Goal: Complete application form: Complete application form

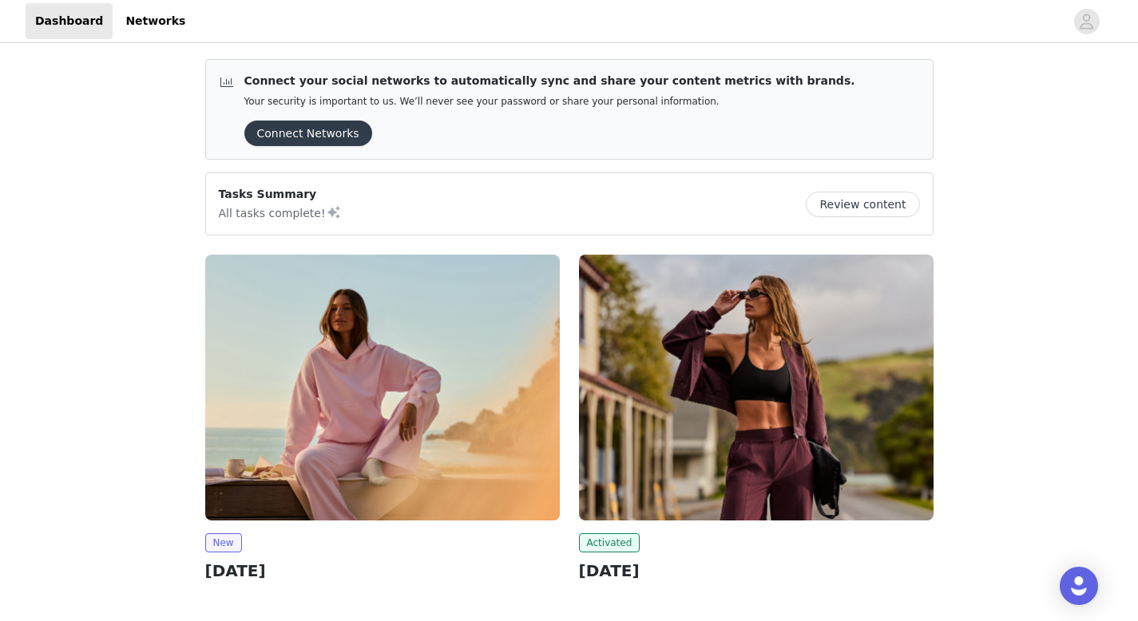
click at [326, 453] on img at bounding box center [382, 388] width 355 height 266
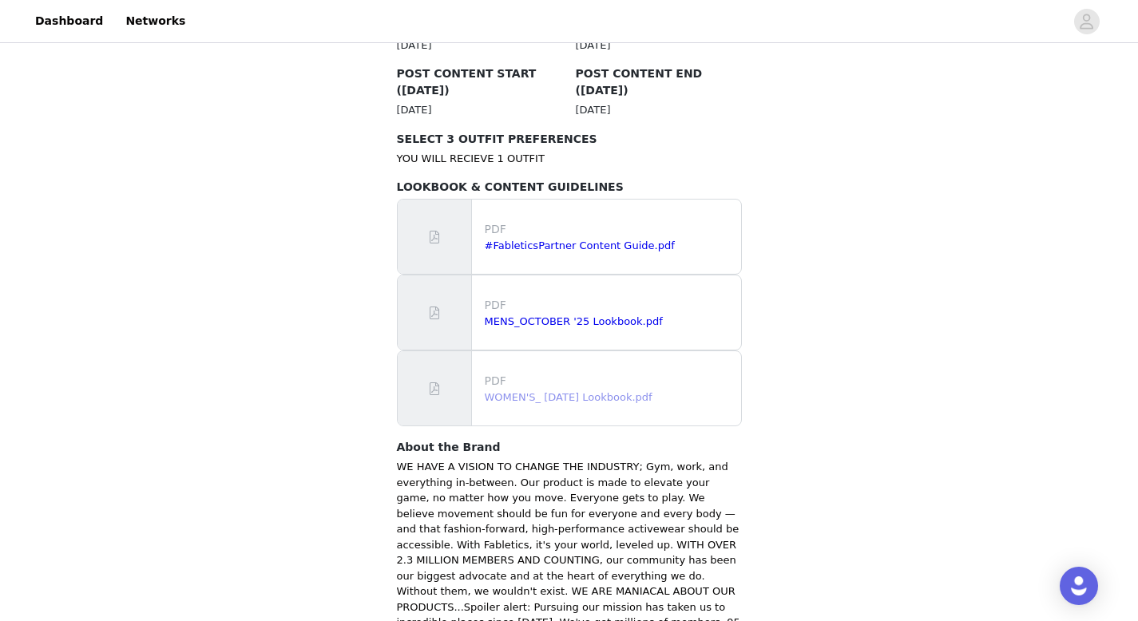
scroll to position [1028, 0]
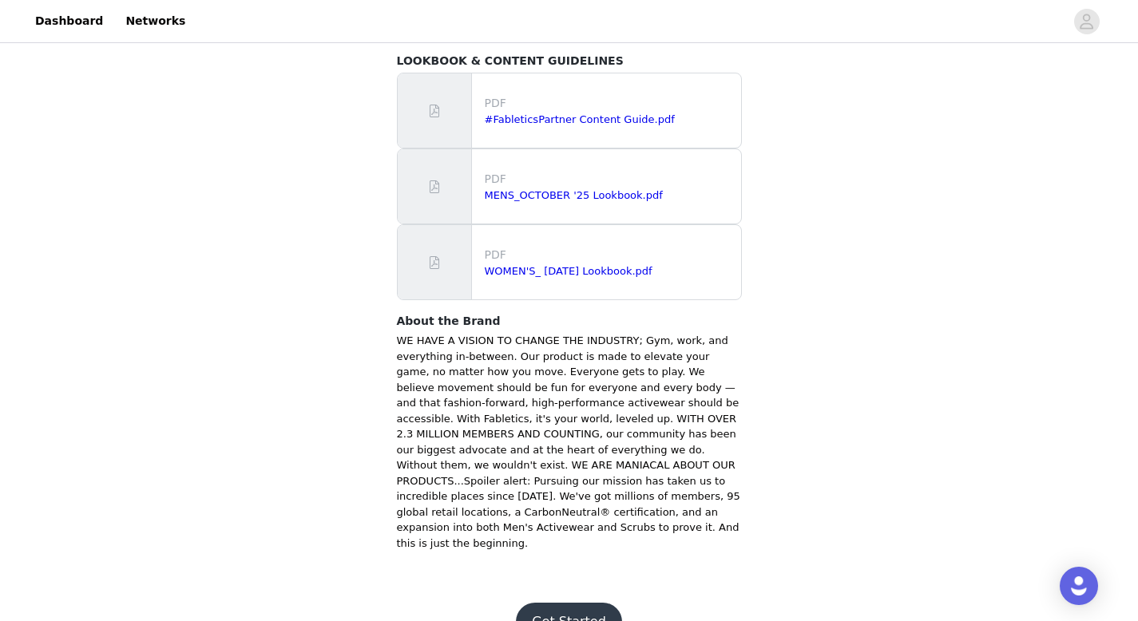
click at [550, 603] on button "Get Started" at bounding box center [569, 622] width 106 height 38
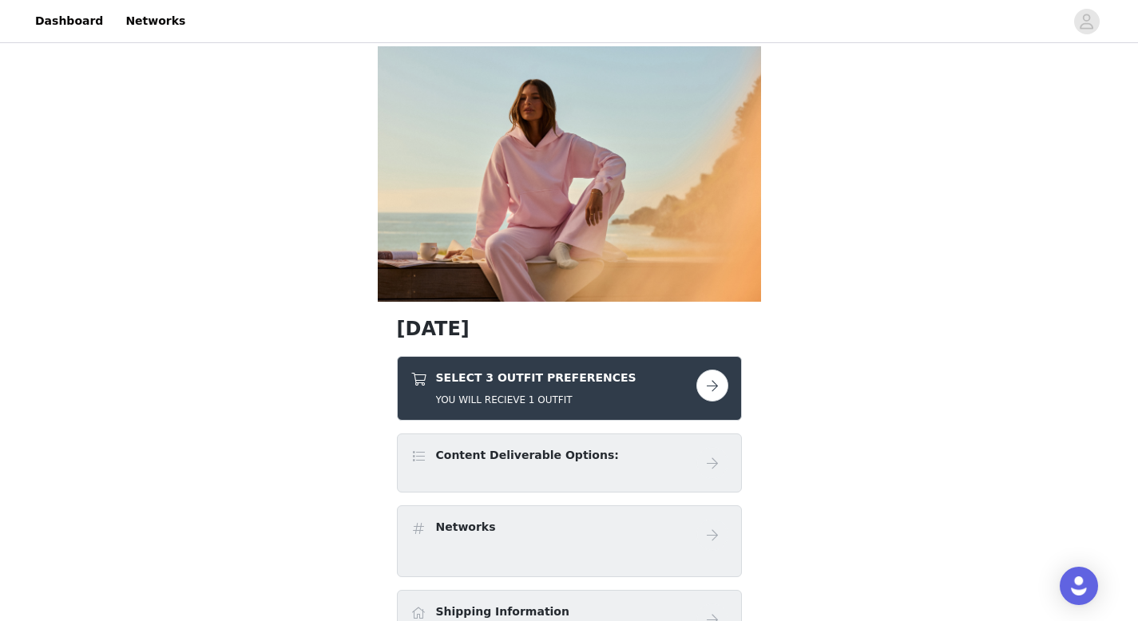
click at [707, 387] on button "button" at bounding box center [712, 386] width 32 height 32
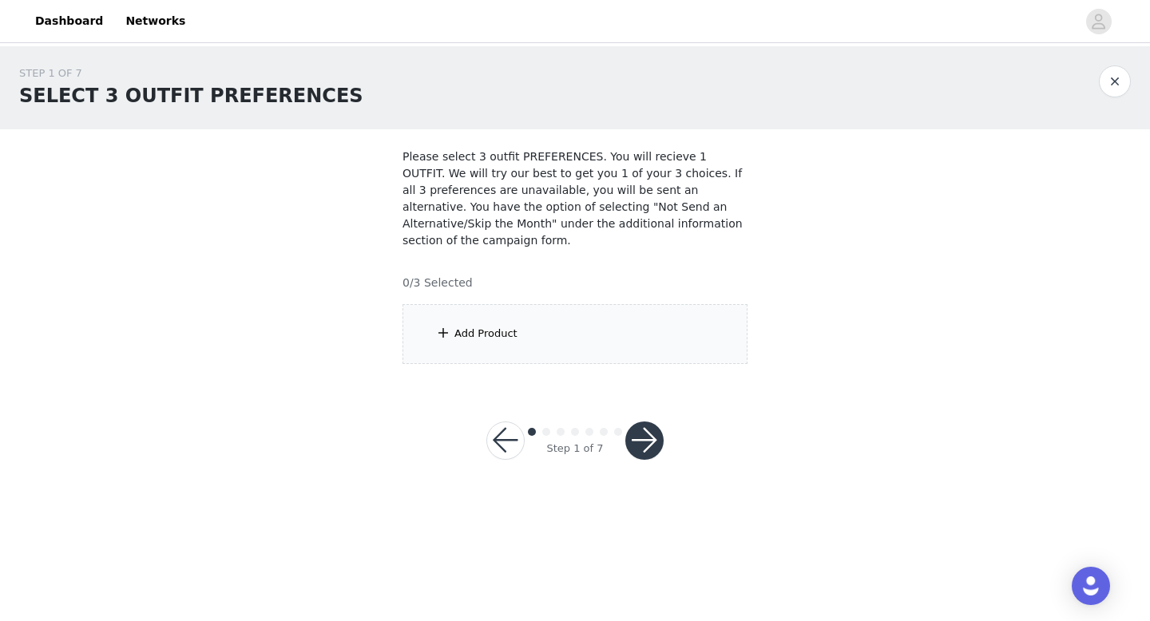
click at [619, 335] on div "Add Product" at bounding box center [575, 334] width 345 height 60
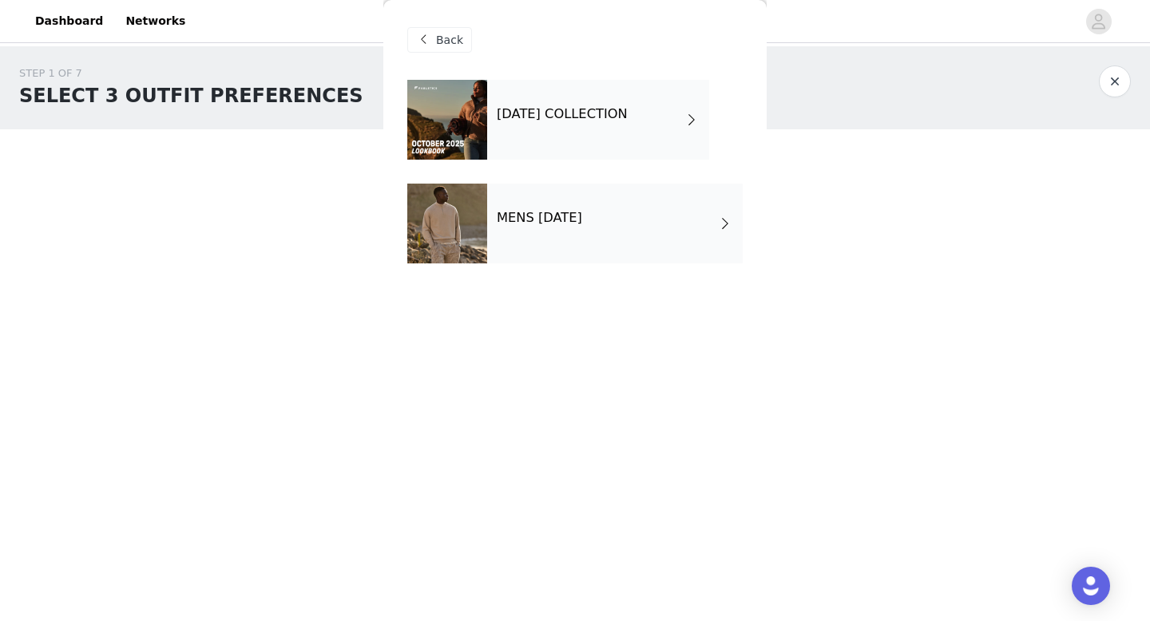
click at [592, 124] on div "[DATE] COLLECTION" at bounding box center [598, 120] width 222 height 80
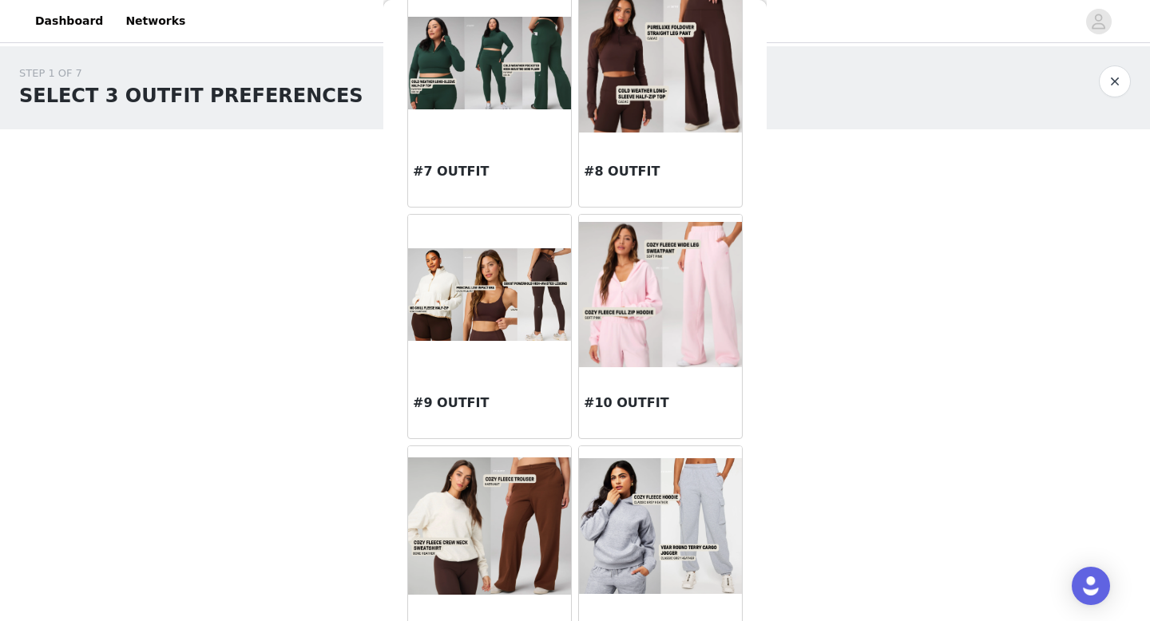
scroll to position [803, 0]
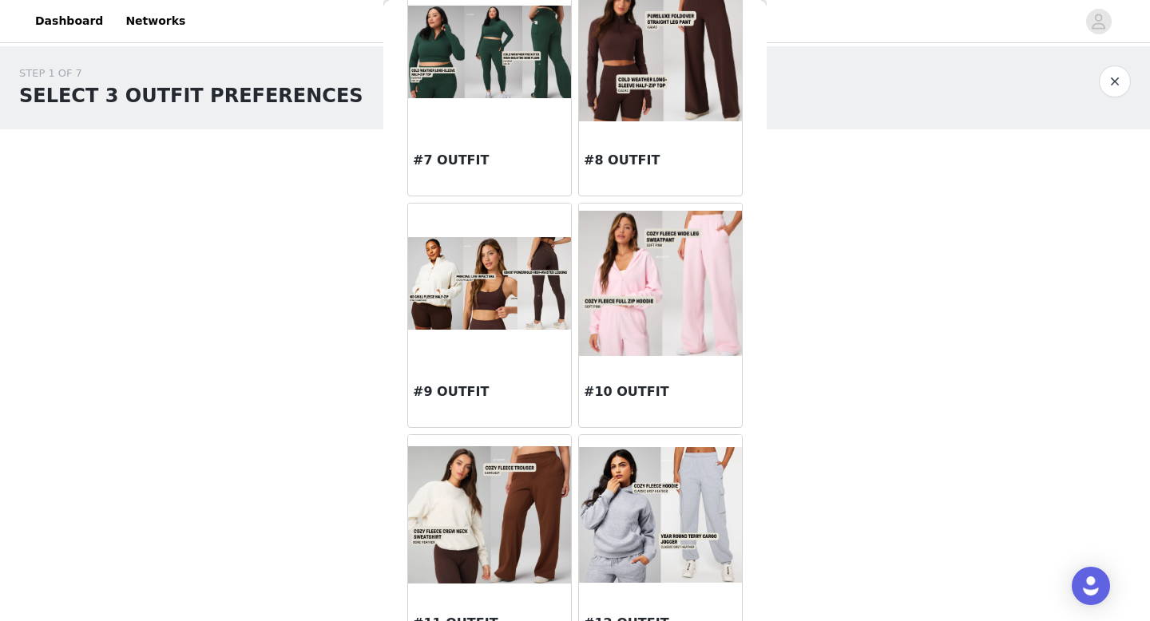
click at [525, 301] on img at bounding box center [489, 283] width 163 height 92
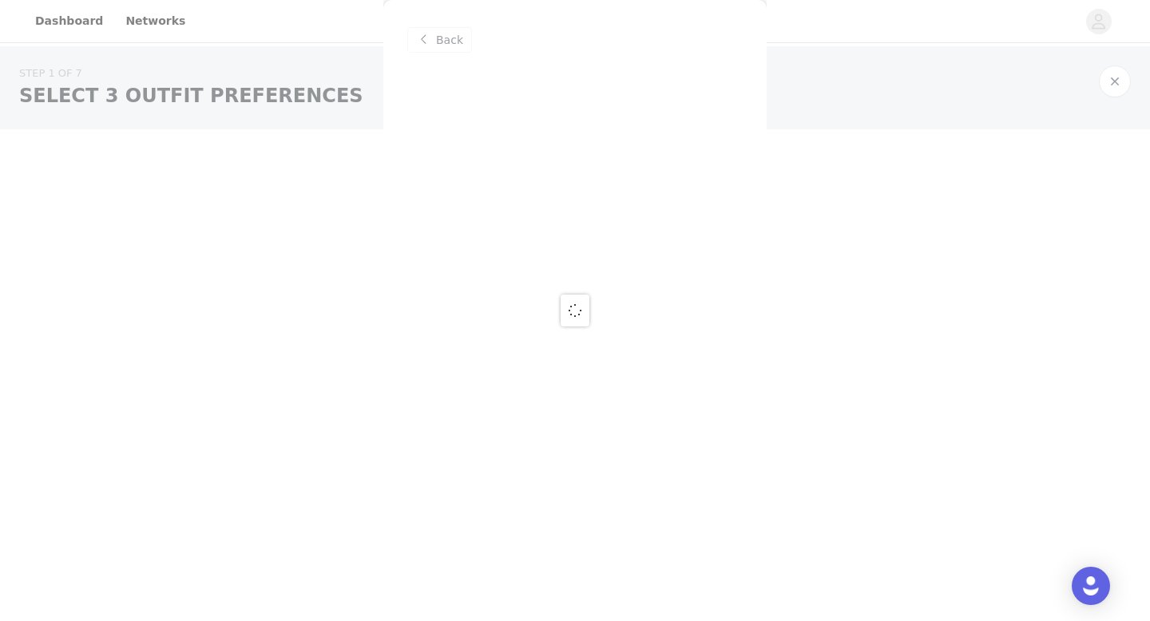
scroll to position [0, 0]
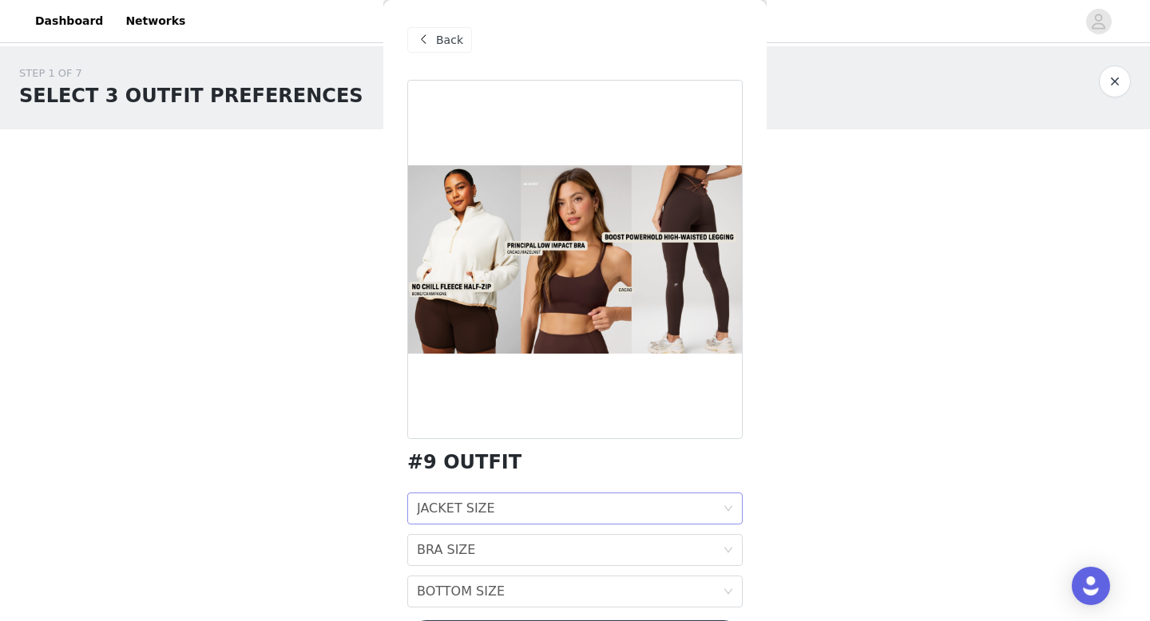
click at [526, 508] on div "JACKET SIZE JACKET SIZE" at bounding box center [570, 509] width 306 height 30
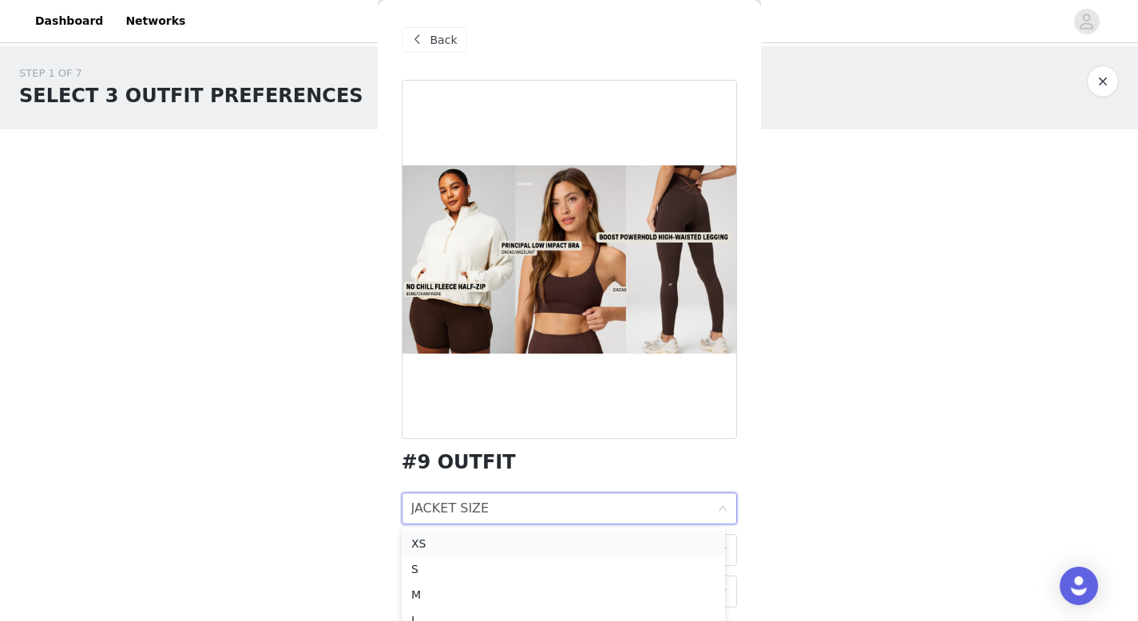
click at [510, 540] on div "XS" at bounding box center [563, 544] width 304 height 18
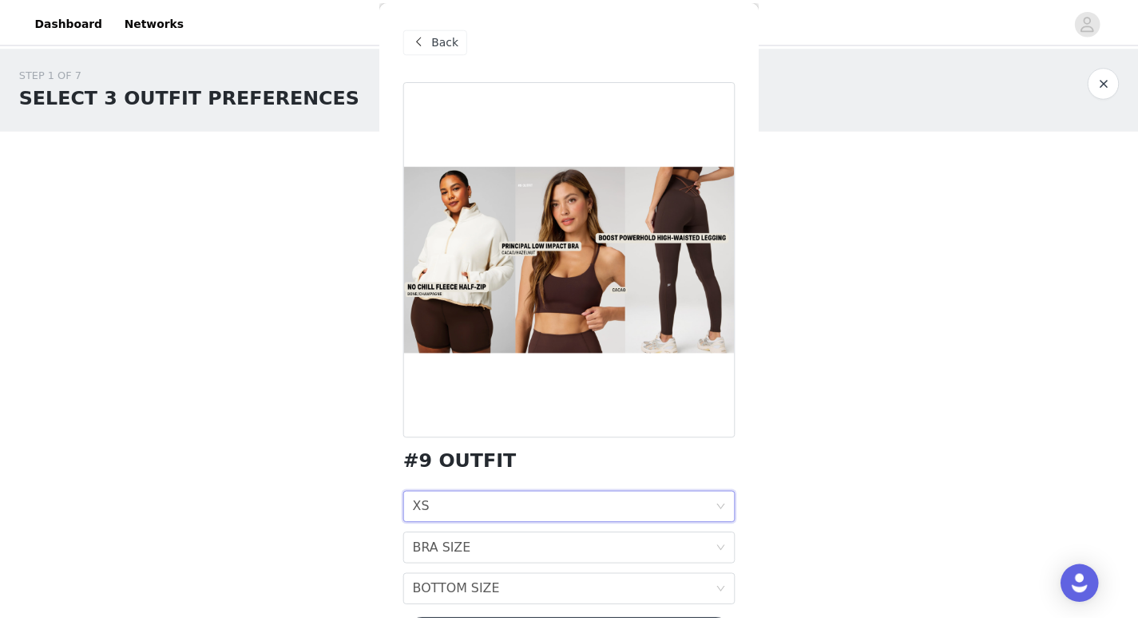
scroll to position [57, 0]
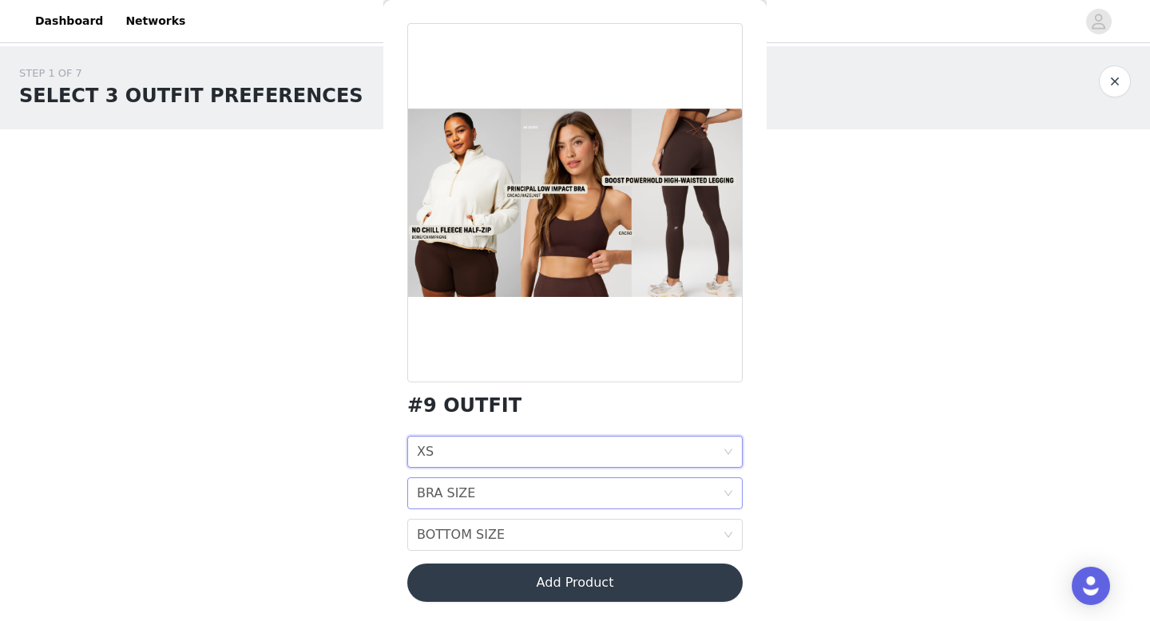
click at [528, 493] on div "BRA SIZE BRA SIZE" at bounding box center [570, 493] width 306 height 30
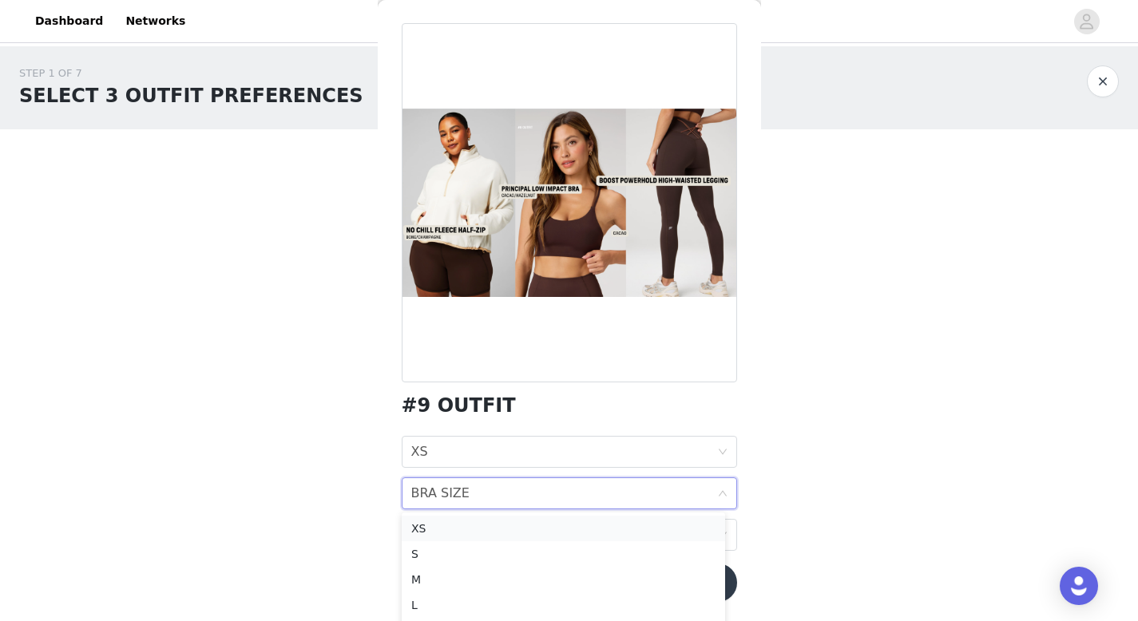
click at [518, 528] on div "XS" at bounding box center [563, 529] width 304 height 18
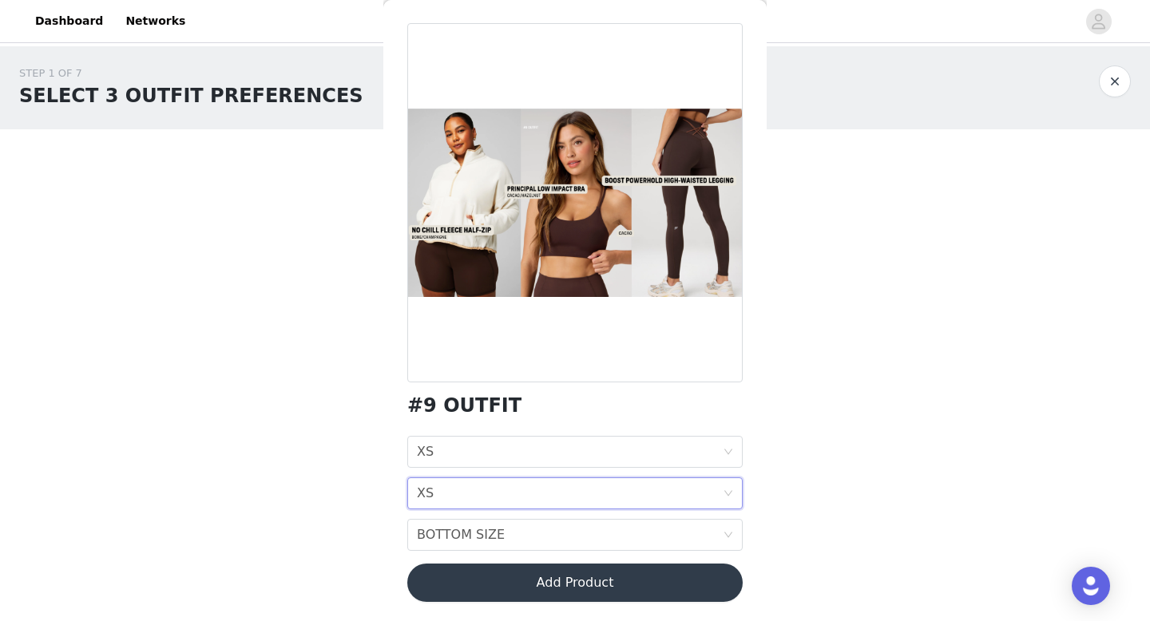
click at [518, 529] on div "BOTTOM SIZE BOTTOM SIZE" at bounding box center [570, 535] width 306 height 30
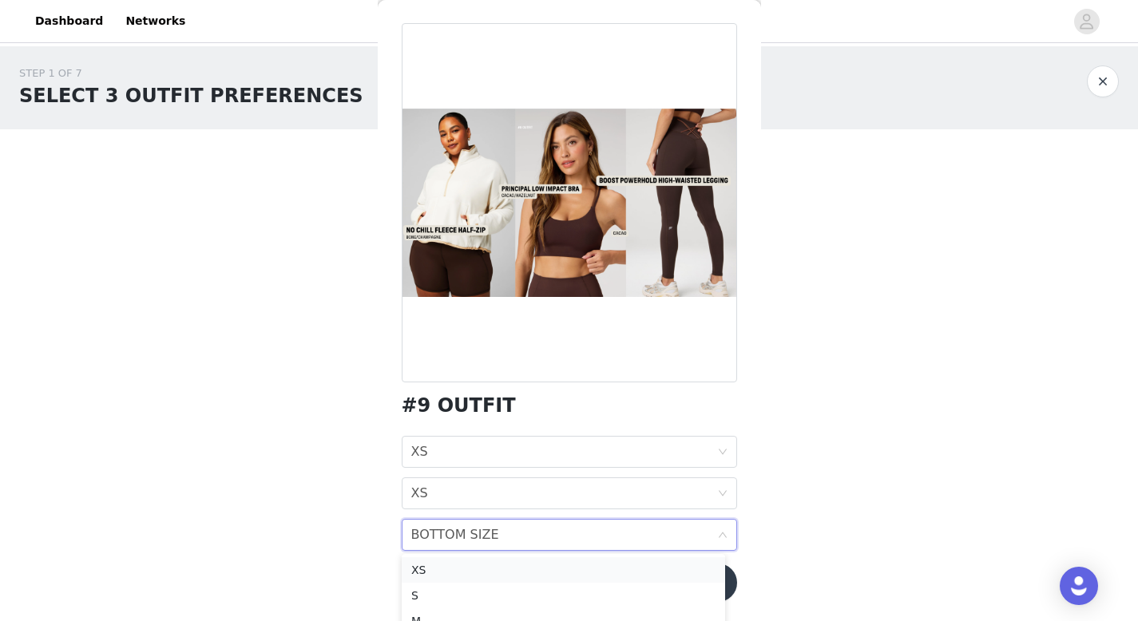
click at [501, 573] on div "XS" at bounding box center [563, 570] width 304 height 18
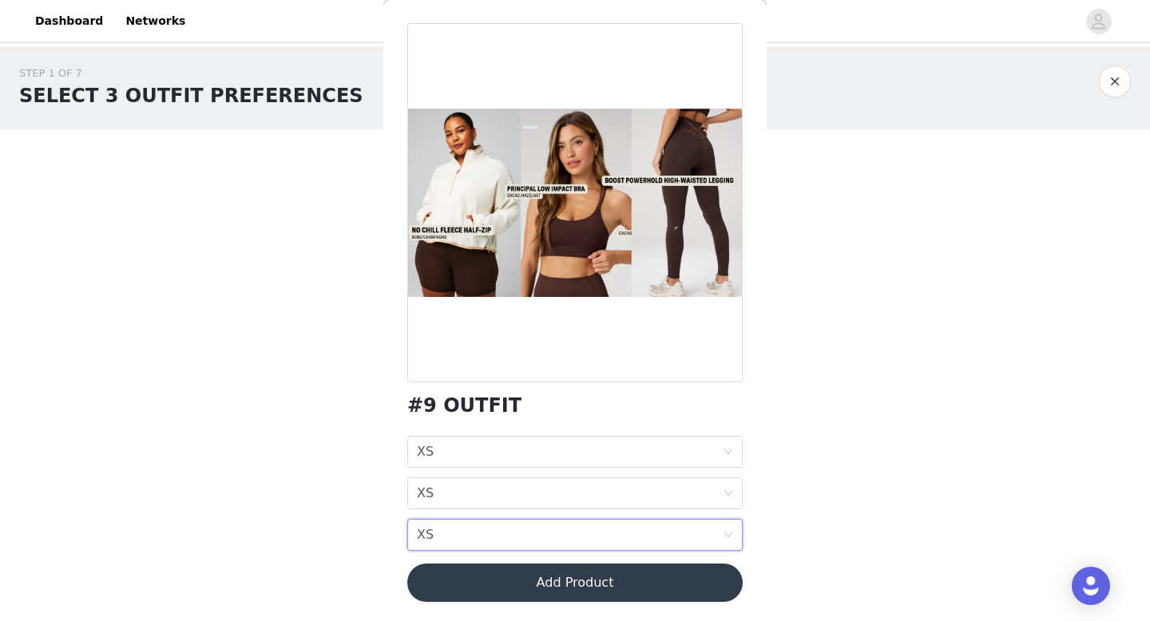
click at [501, 573] on button "Add Product" at bounding box center [574, 583] width 335 height 38
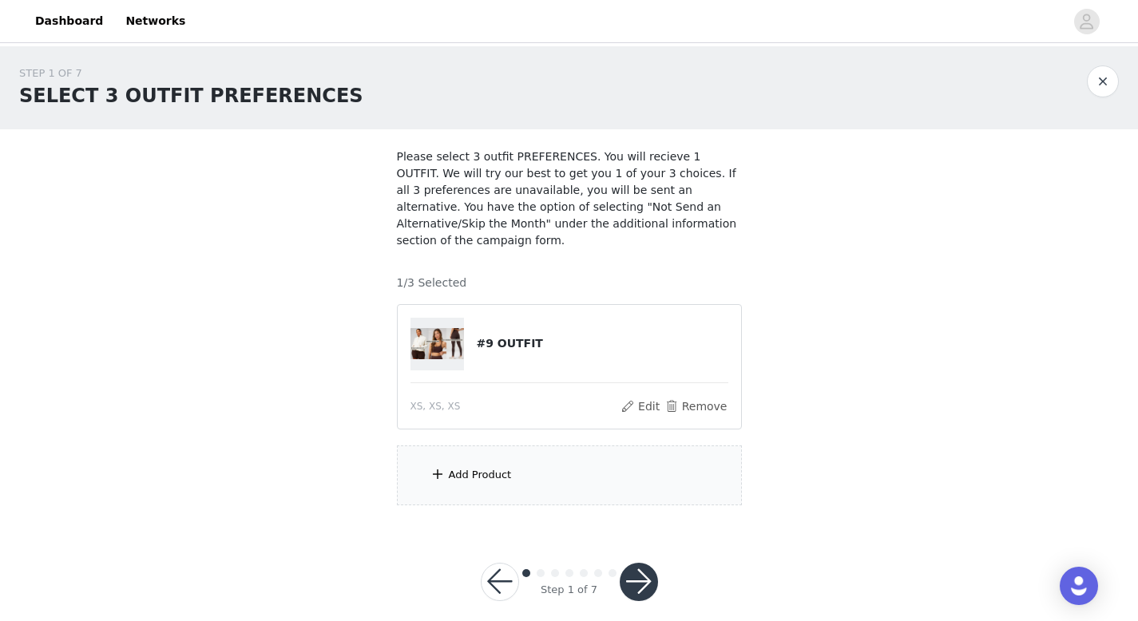
click at [501, 471] on div "Add Product" at bounding box center [480, 475] width 63 height 16
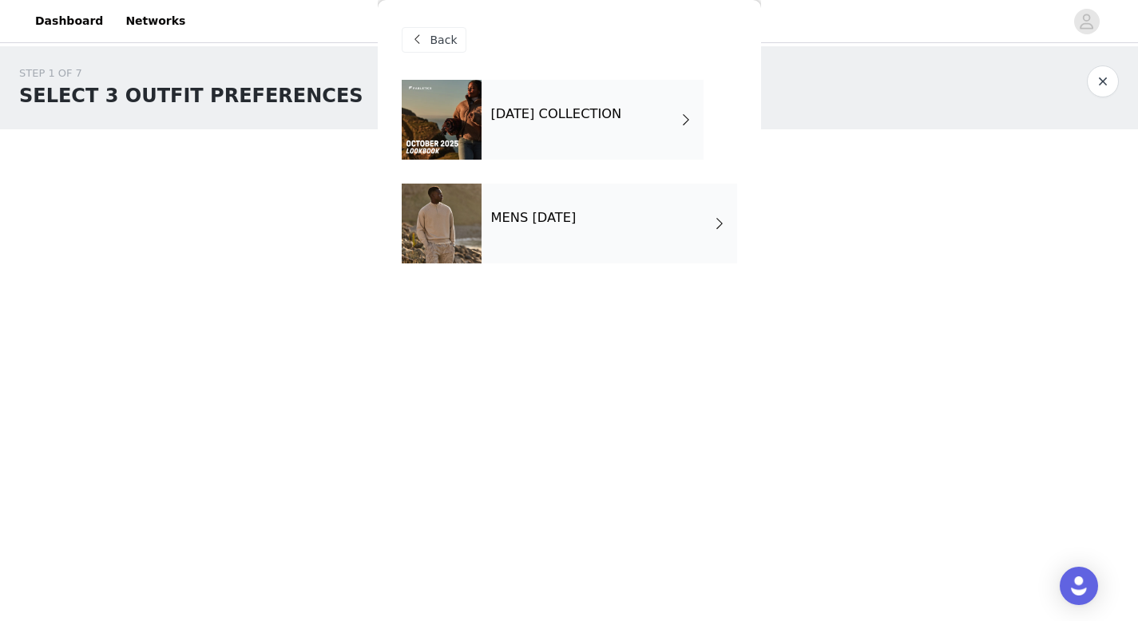
click at [622, 121] on h4 "[DATE] COLLECTION" at bounding box center [556, 114] width 131 height 14
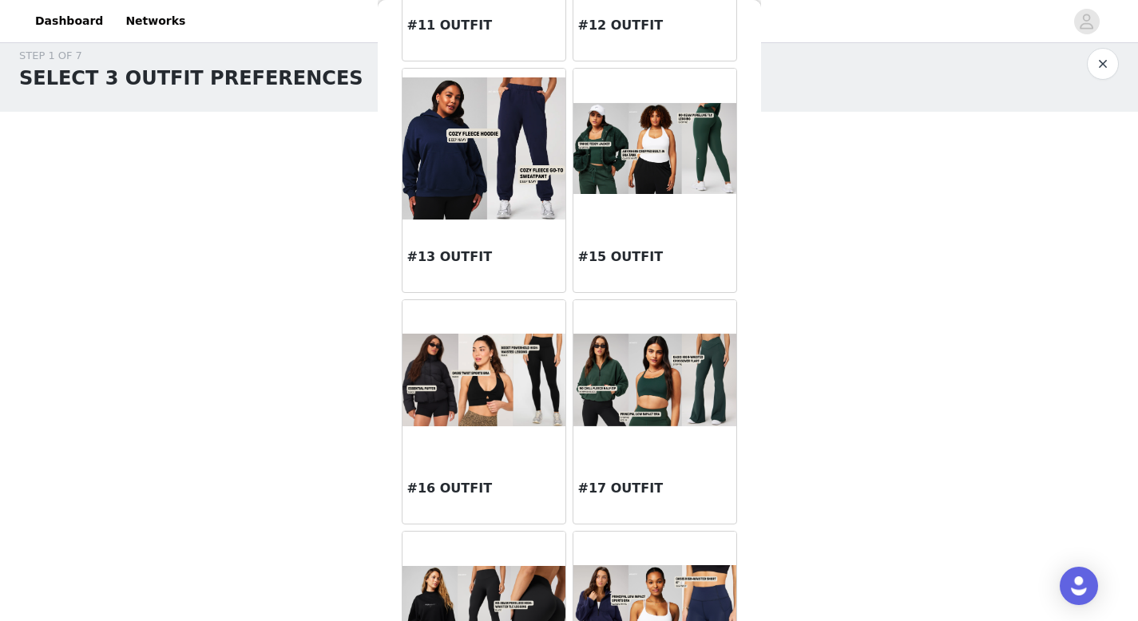
scroll to position [1400, 0]
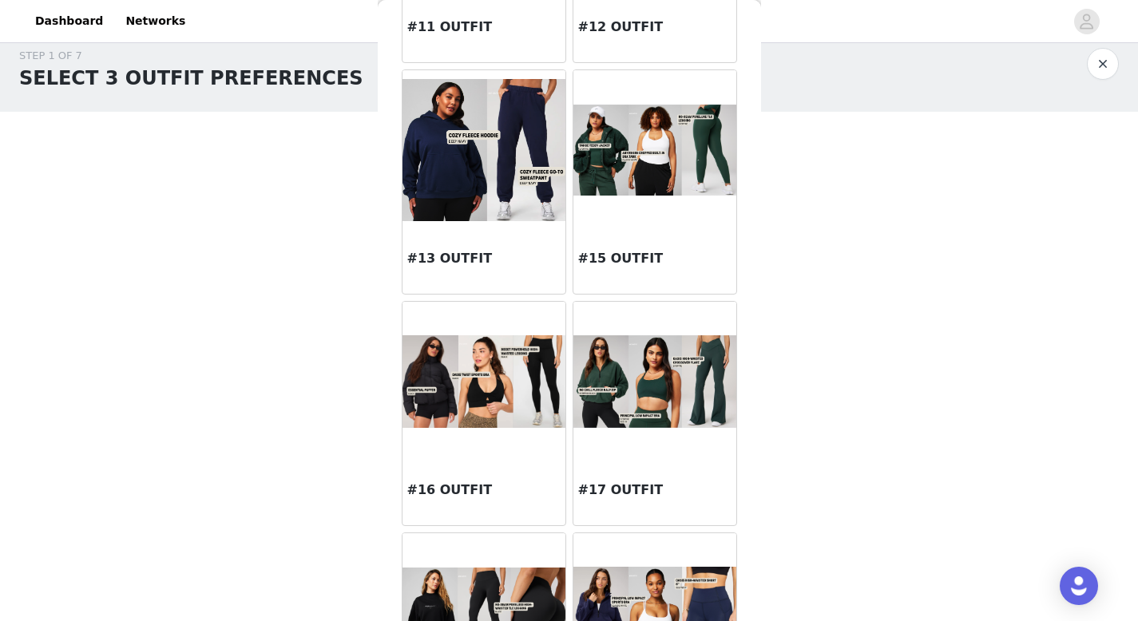
click at [676, 169] on img at bounding box center [654, 151] width 163 height 92
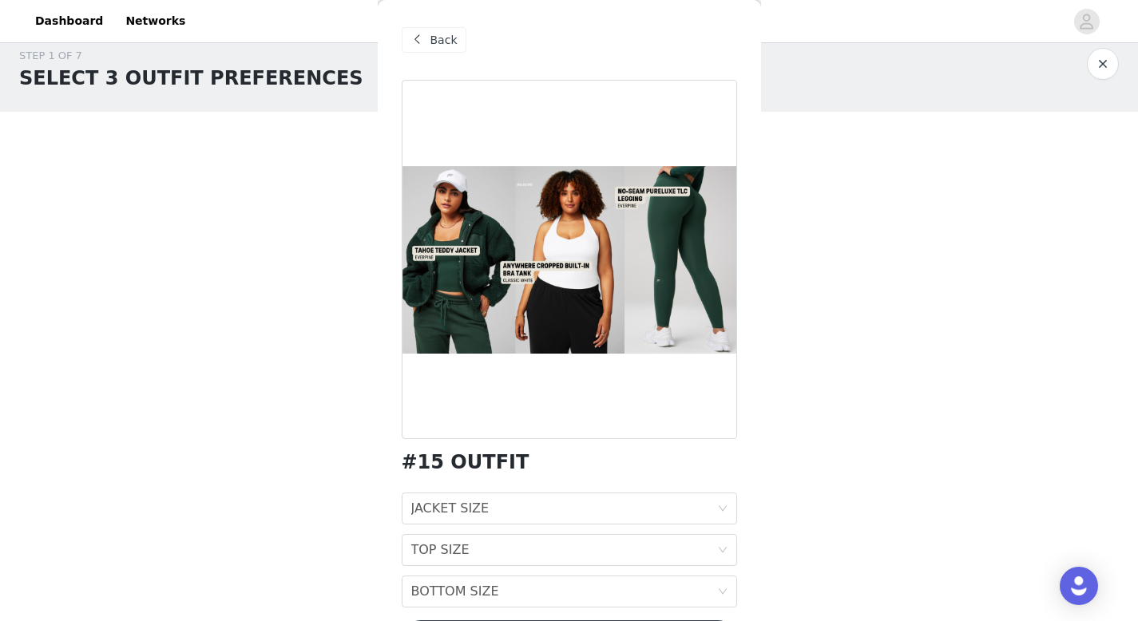
scroll to position [57, 0]
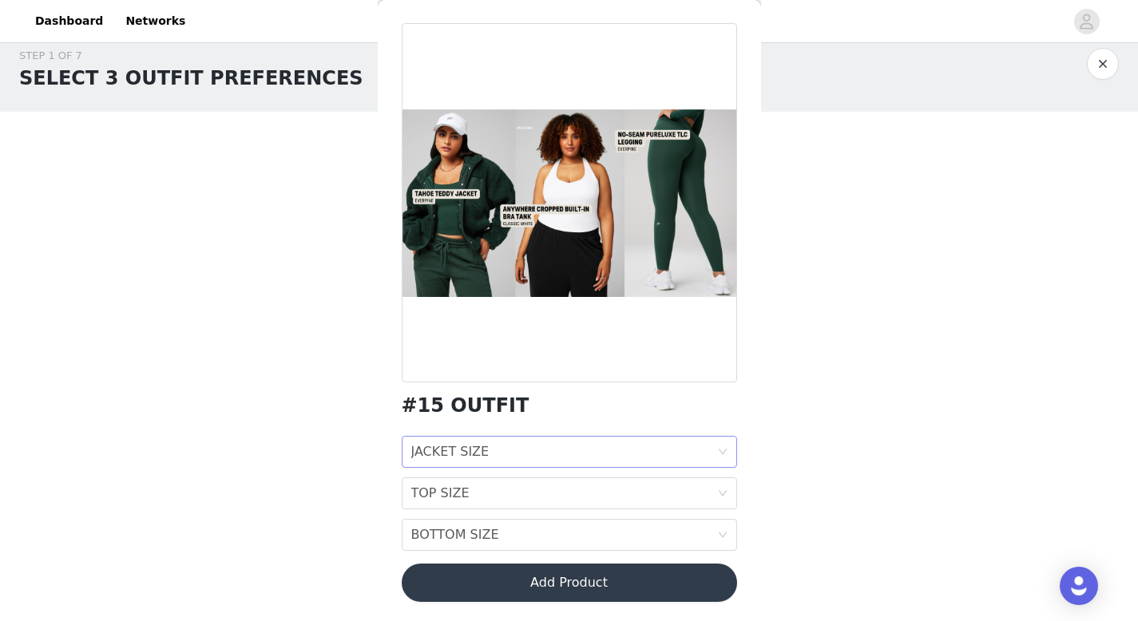
click at [569, 453] on div "JACKET SIZE JACKET SIZE" at bounding box center [564, 452] width 306 height 30
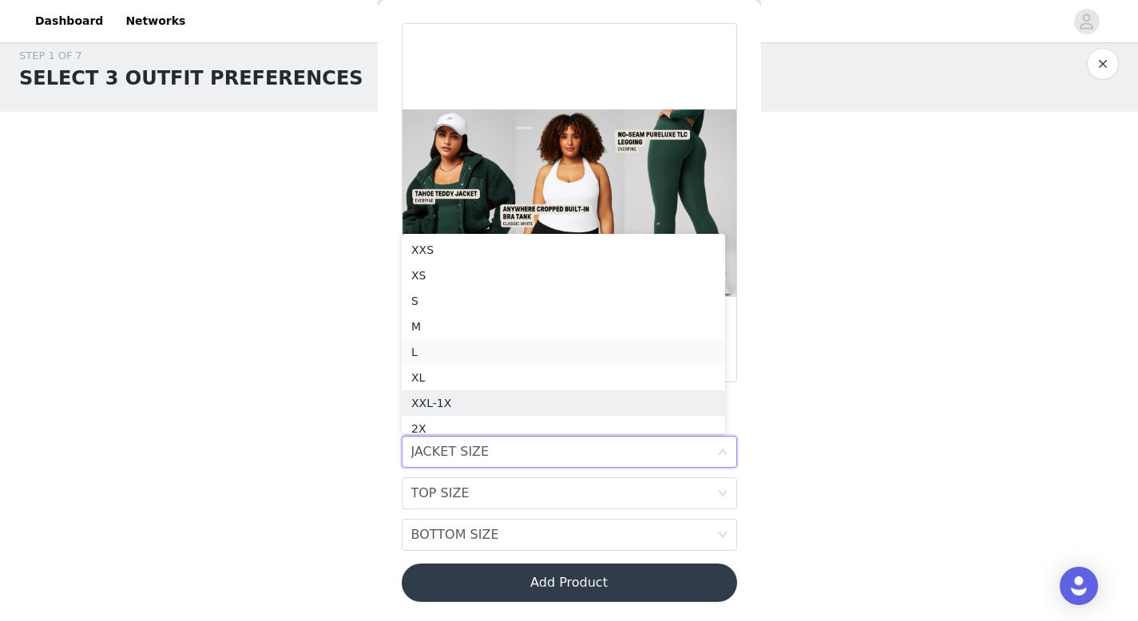
scroll to position [8, 0]
click at [545, 264] on div "XS" at bounding box center [563, 268] width 304 height 18
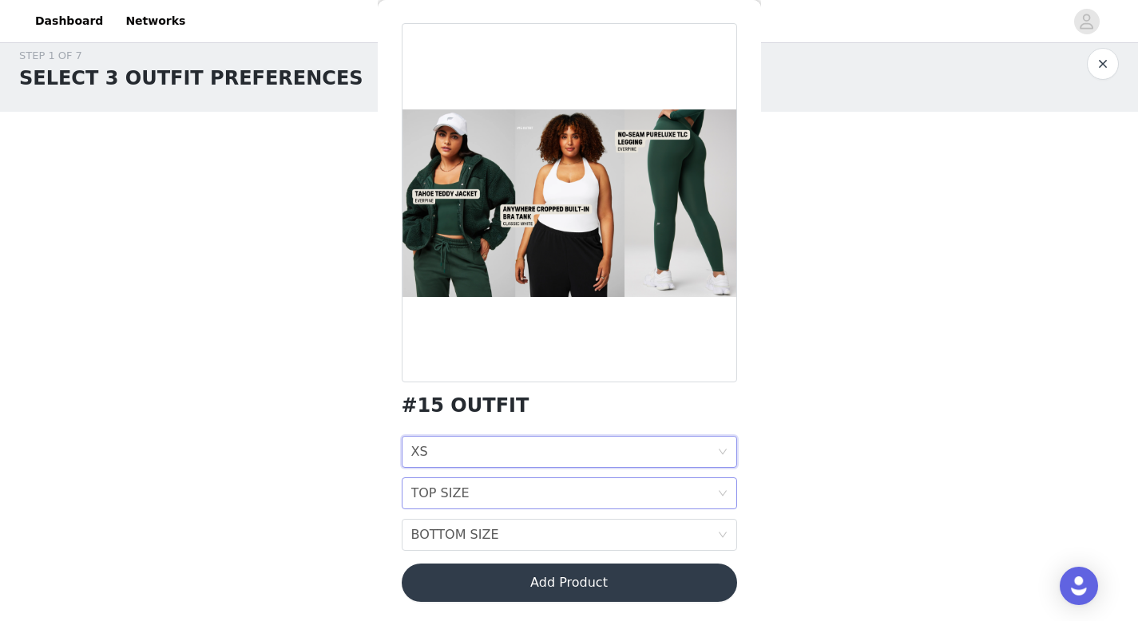
click at [515, 499] on div "TOP SIZE TOP SIZE" at bounding box center [564, 493] width 306 height 30
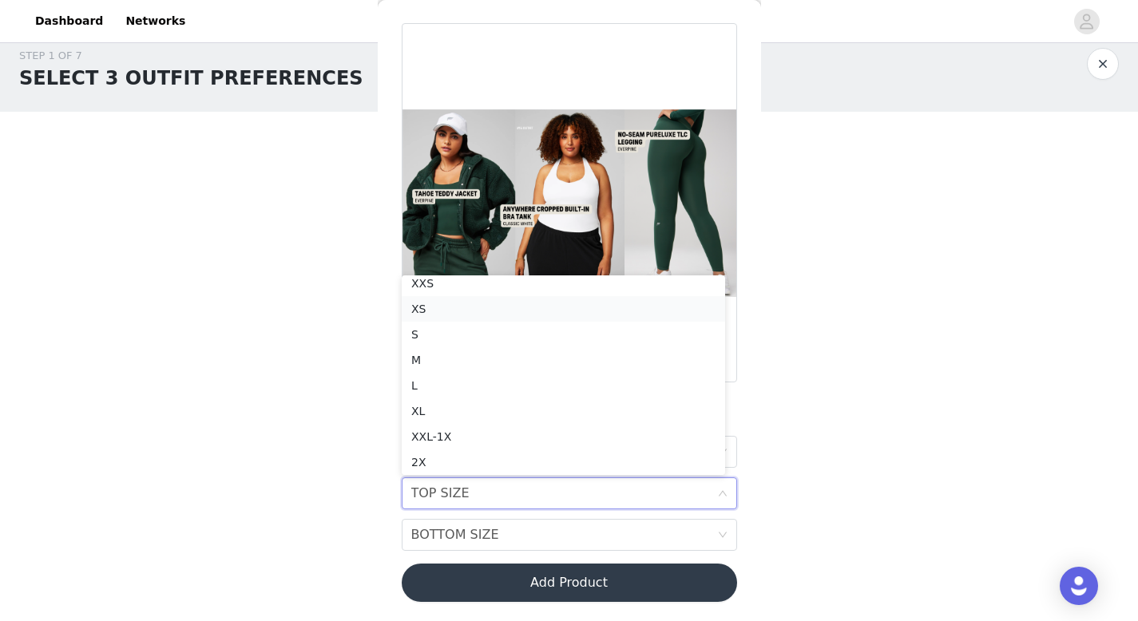
click at [502, 309] on div "XS" at bounding box center [563, 309] width 304 height 18
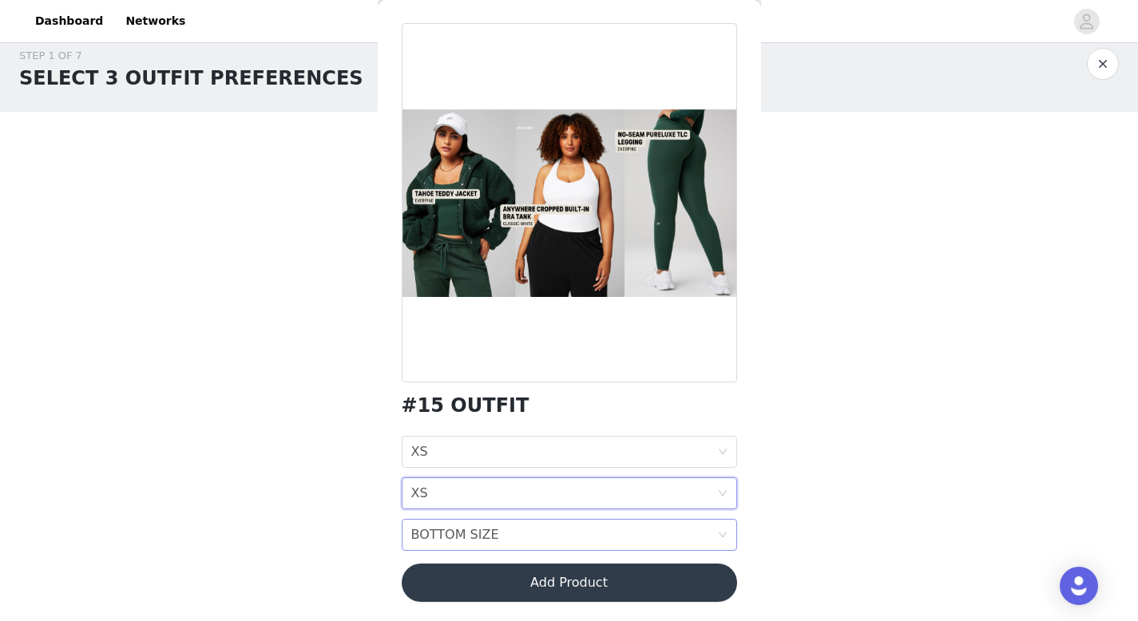
click at [485, 535] on div "BOTTOM SIZE" at bounding box center [455, 535] width 88 height 30
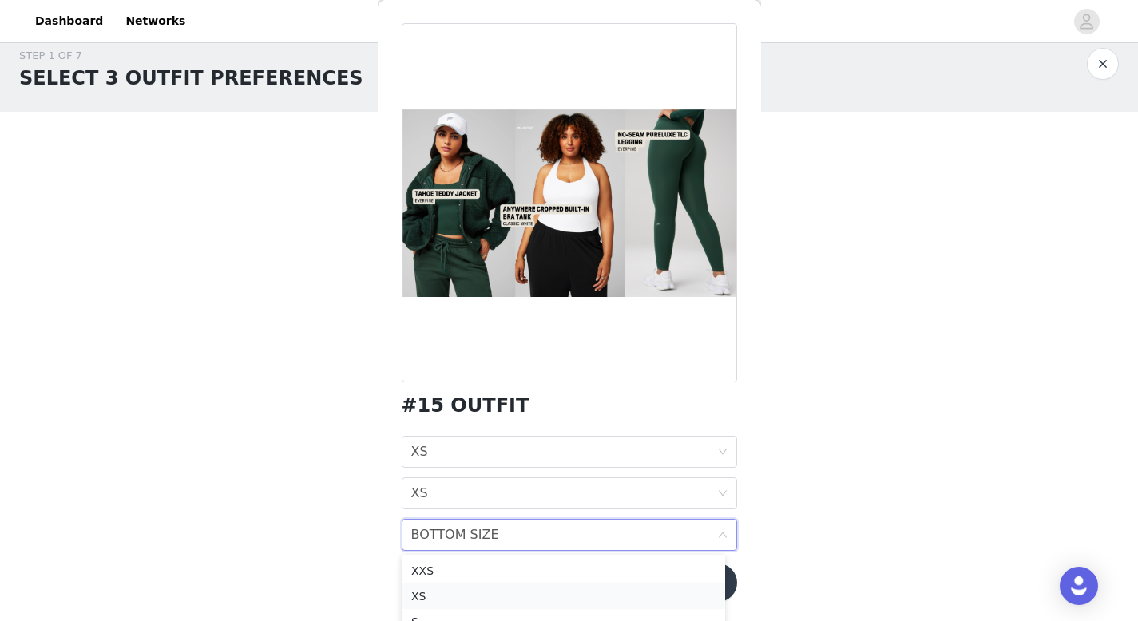
click at [460, 593] on div "XS" at bounding box center [563, 597] width 304 height 18
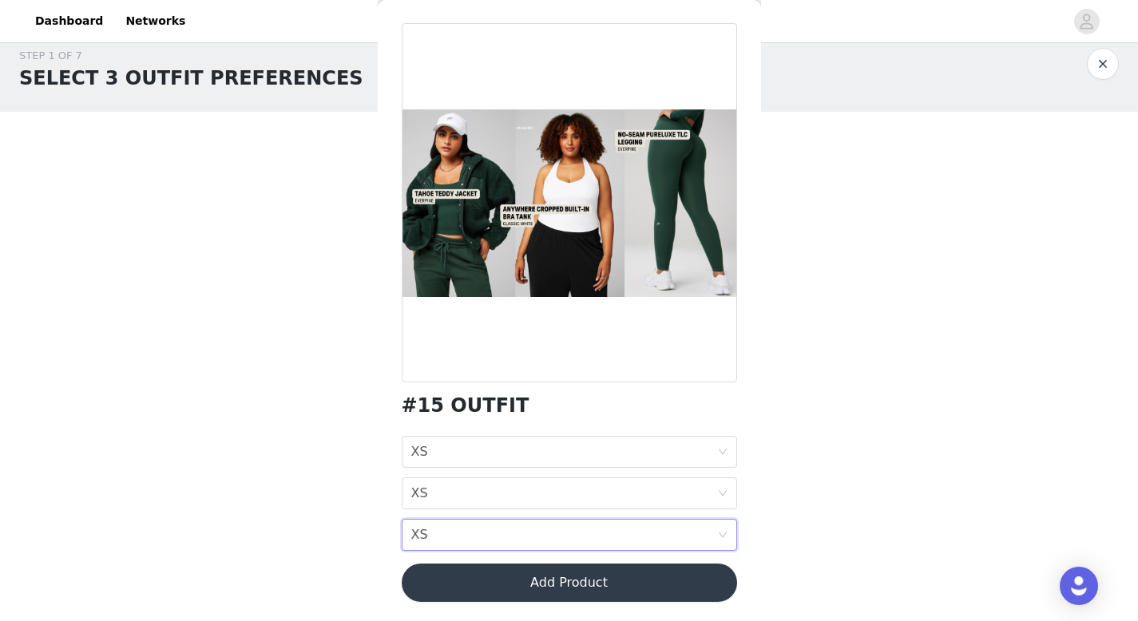
click at [478, 588] on button "Add Product" at bounding box center [569, 583] width 335 height 38
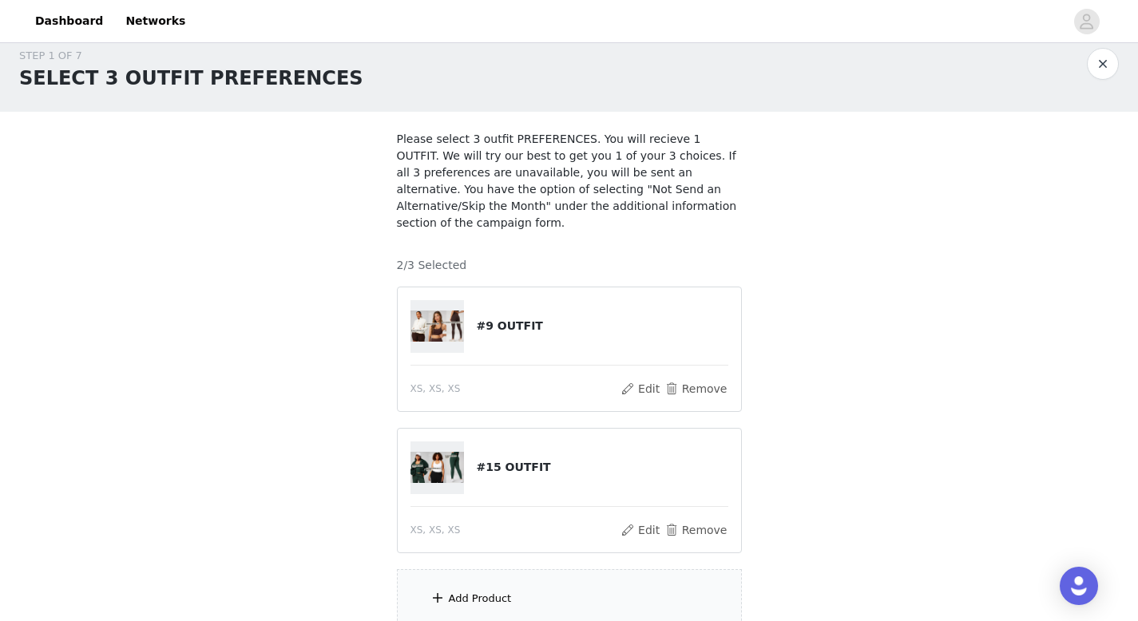
click at [489, 593] on div "Add Product" at bounding box center [480, 599] width 63 height 16
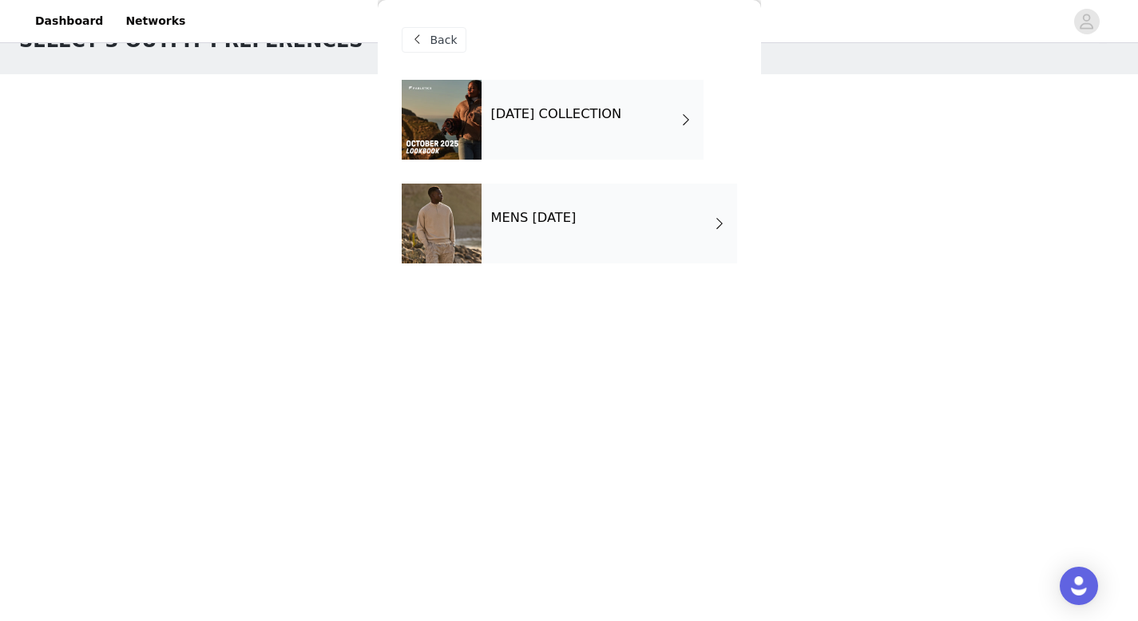
scroll to position [65, 0]
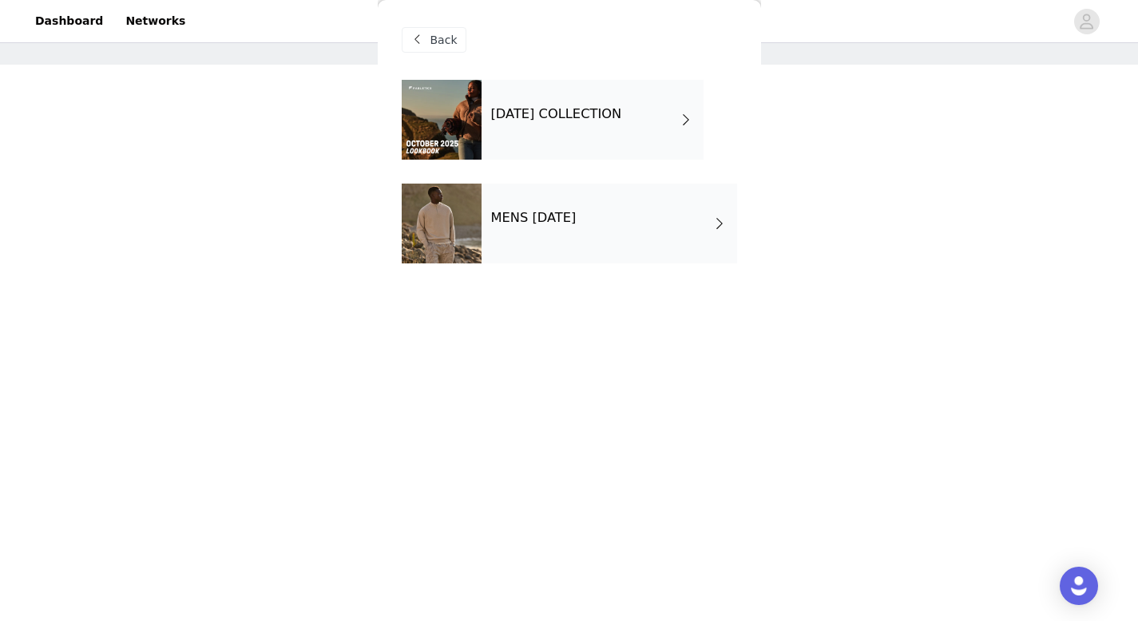
click at [594, 137] on div "[DATE] COLLECTION" at bounding box center [593, 120] width 222 height 80
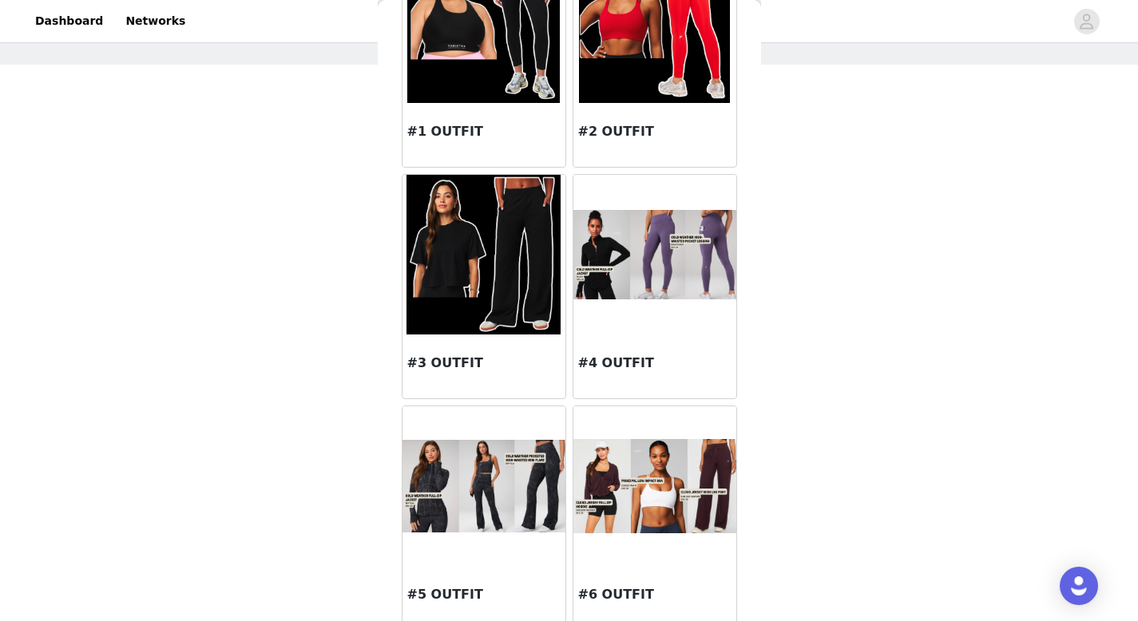
scroll to position [141, 0]
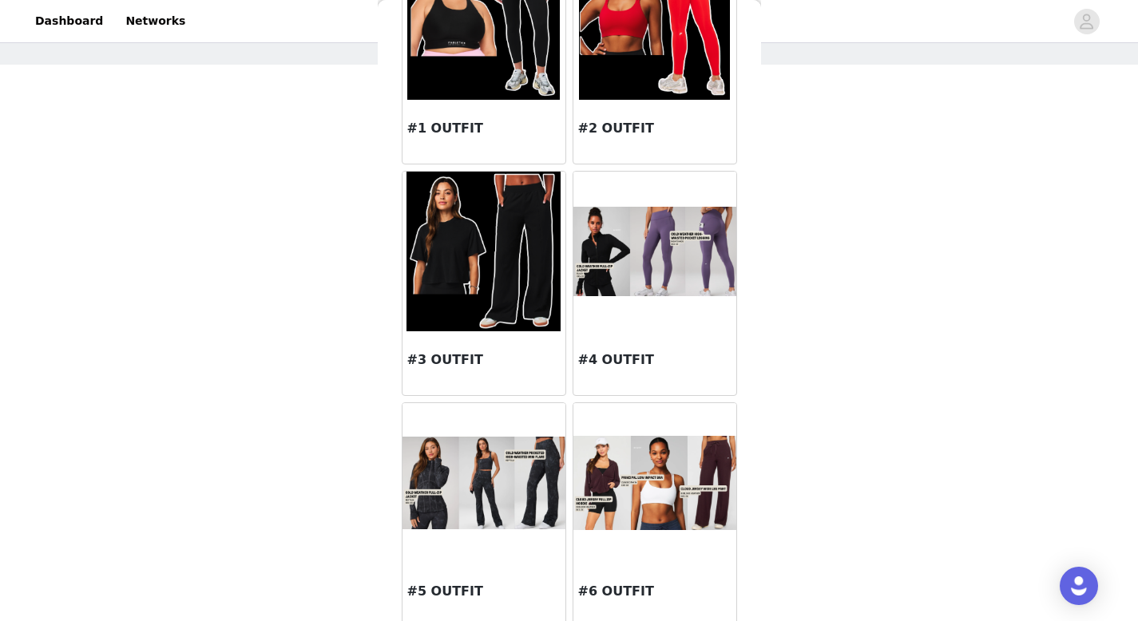
click at [658, 269] on img at bounding box center [654, 252] width 163 height 90
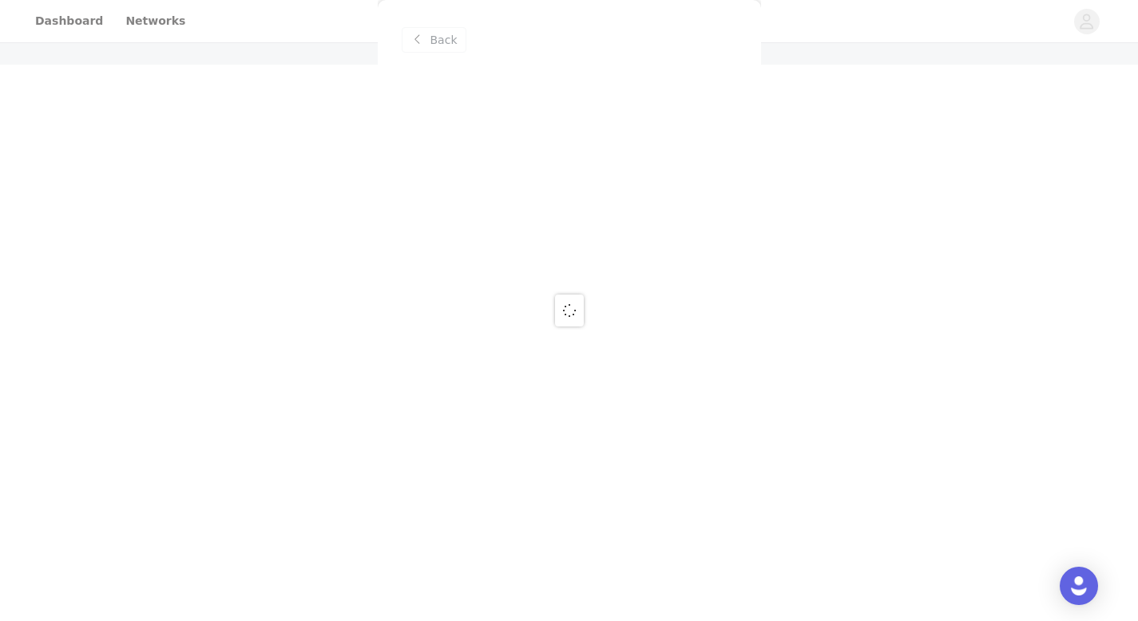
scroll to position [0, 0]
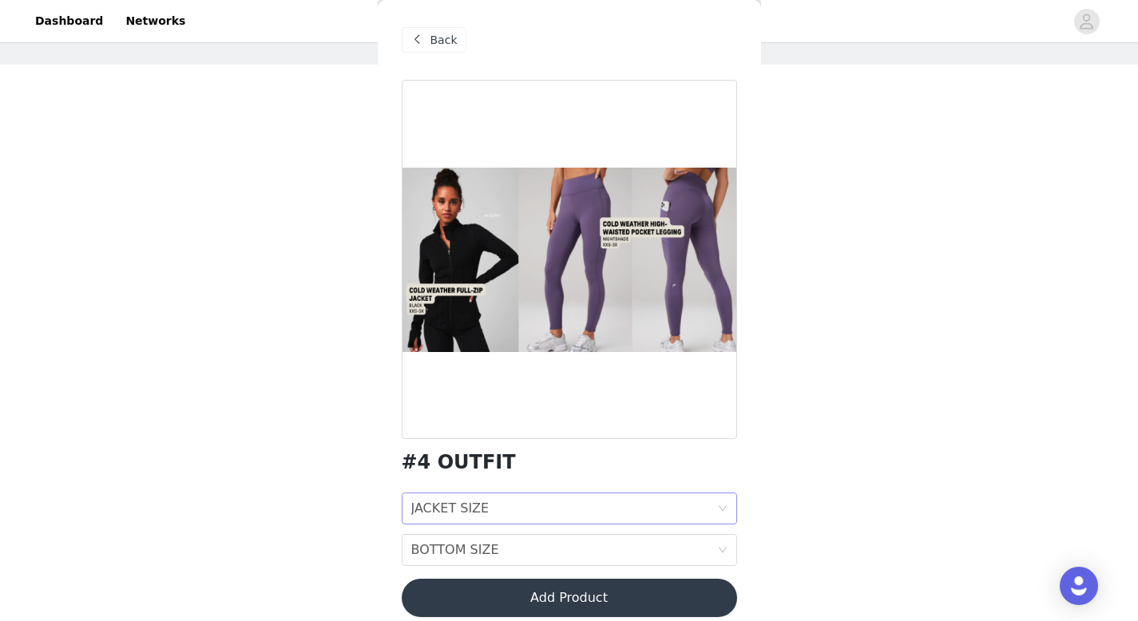
click at [505, 502] on div "JACKET SIZE JACKET SIZE" at bounding box center [564, 509] width 306 height 30
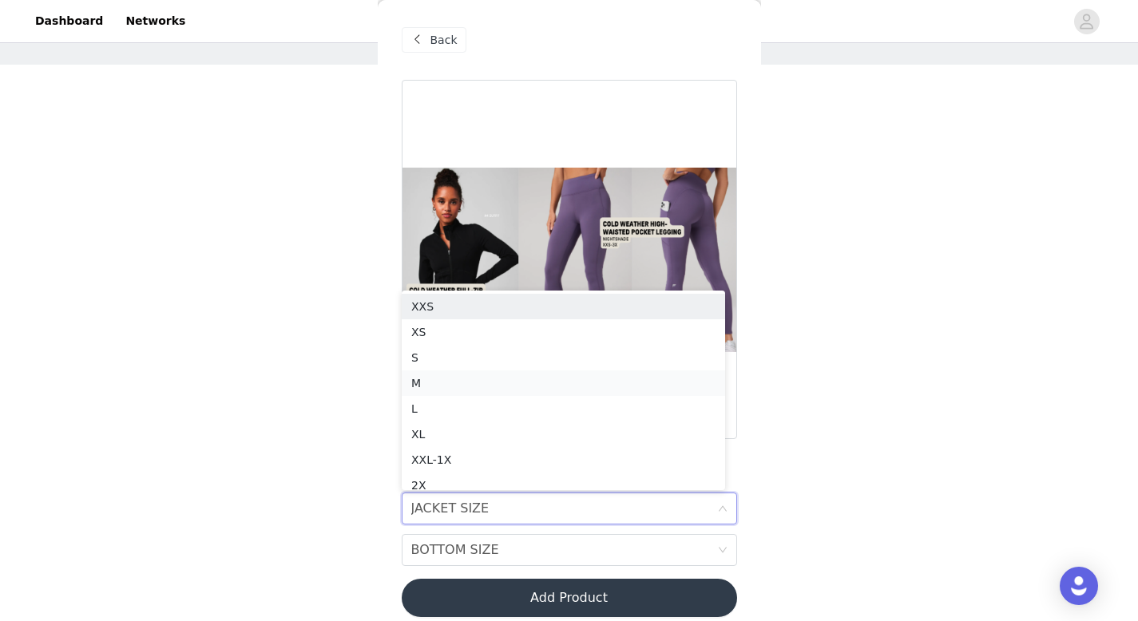
scroll to position [8, 0]
click at [501, 325] on div "XS" at bounding box center [563, 324] width 304 height 18
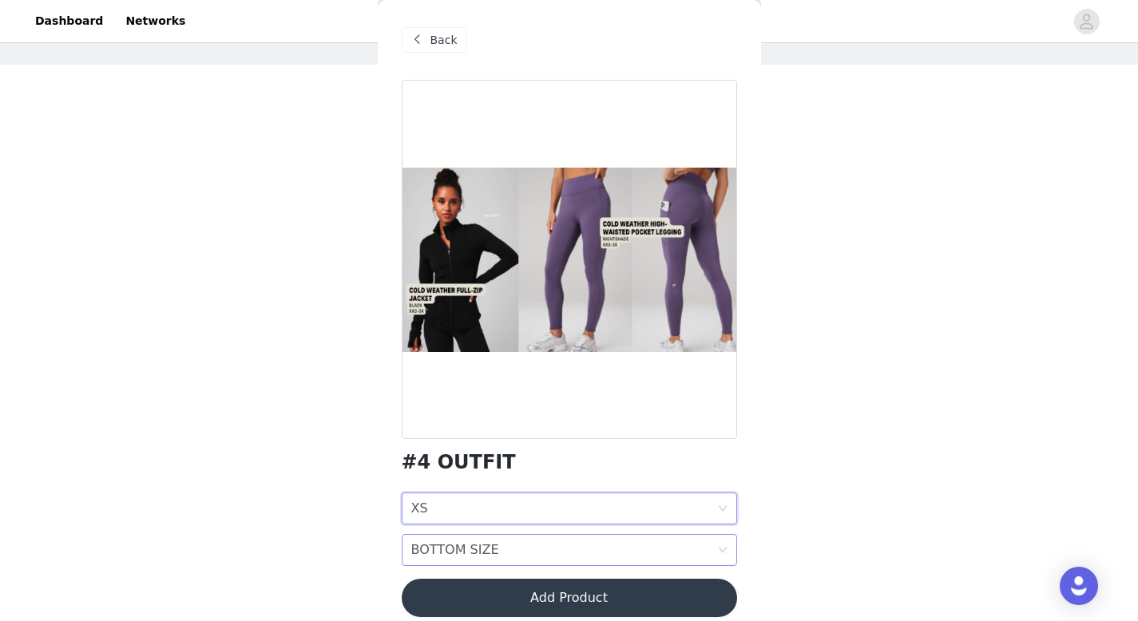
click at [477, 549] on div "BOTTOM SIZE" at bounding box center [455, 550] width 88 height 30
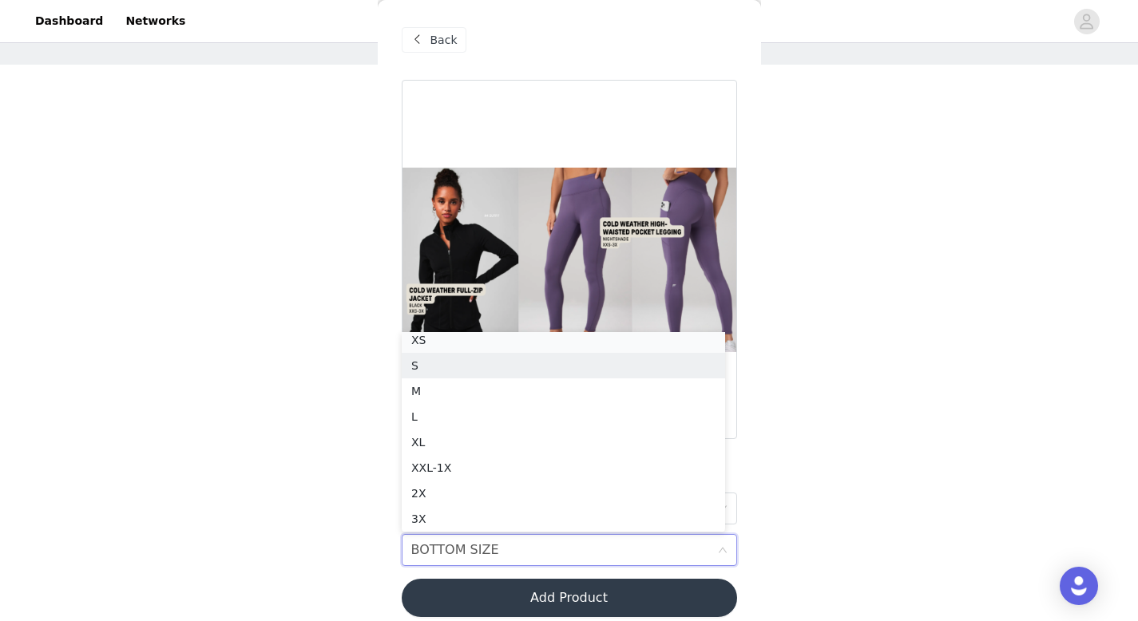
scroll to position [3, 0]
click at [510, 348] on div "XS" at bounding box center [563, 345] width 304 height 18
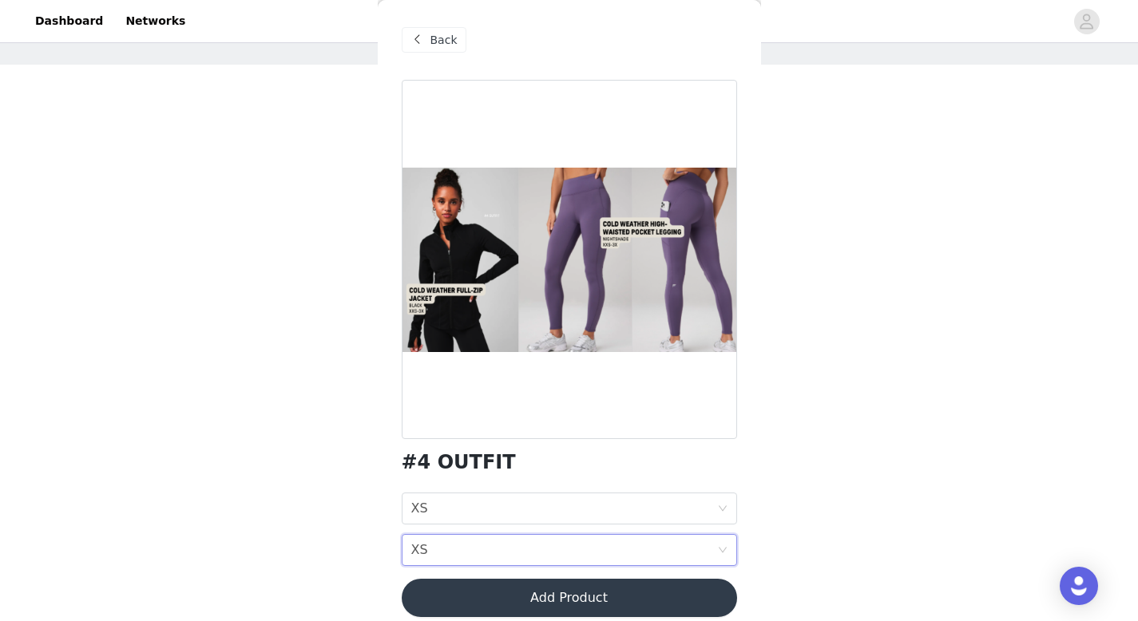
click at [494, 597] on button "Add Product" at bounding box center [569, 598] width 335 height 38
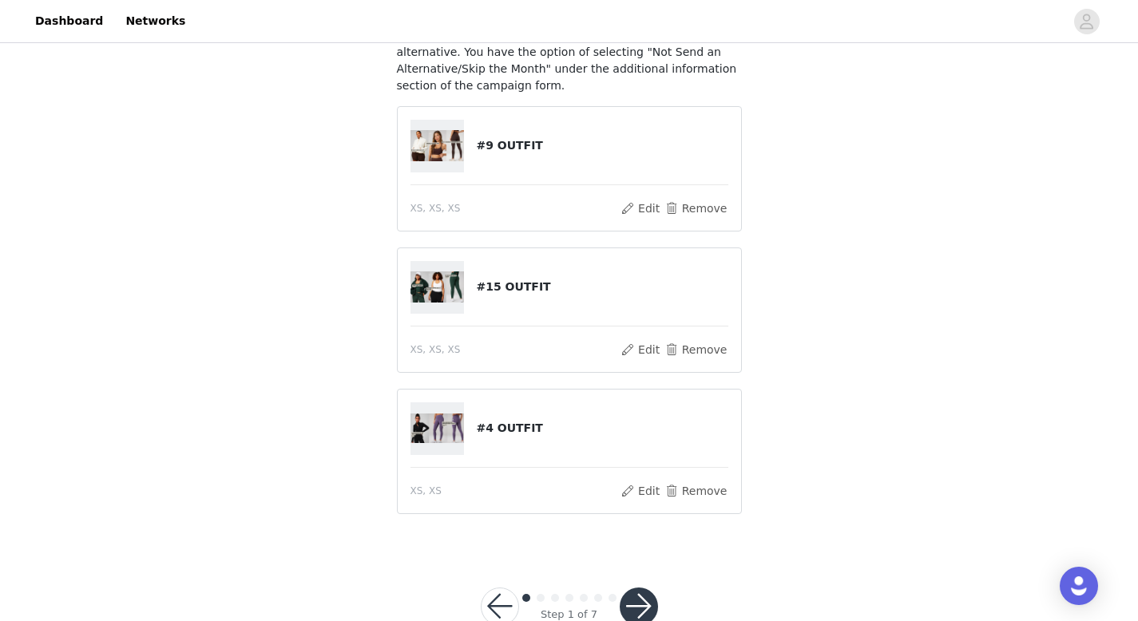
scroll to position [197, 0]
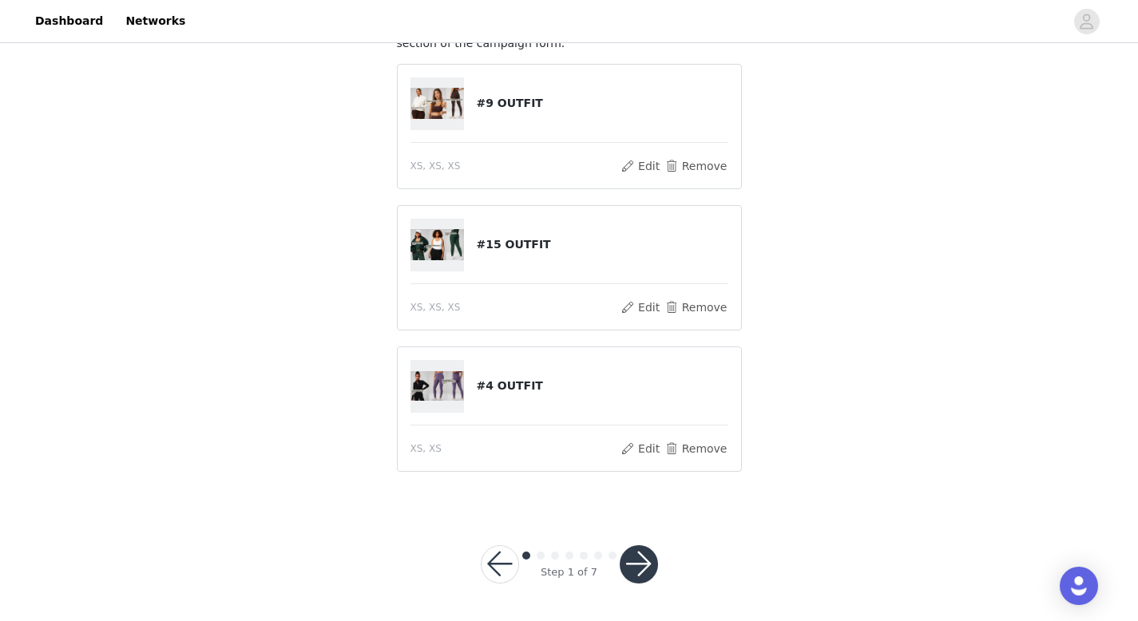
click at [634, 573] on button "button" at bounding box center [639, 564] width 38 height 38
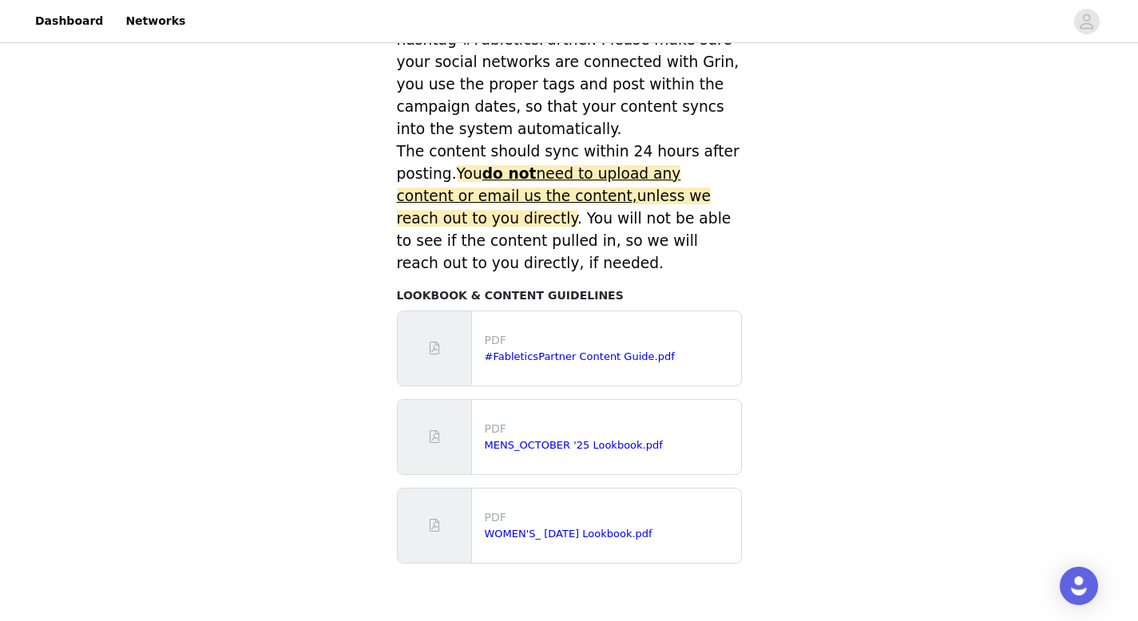
scroll to position [737, 0]
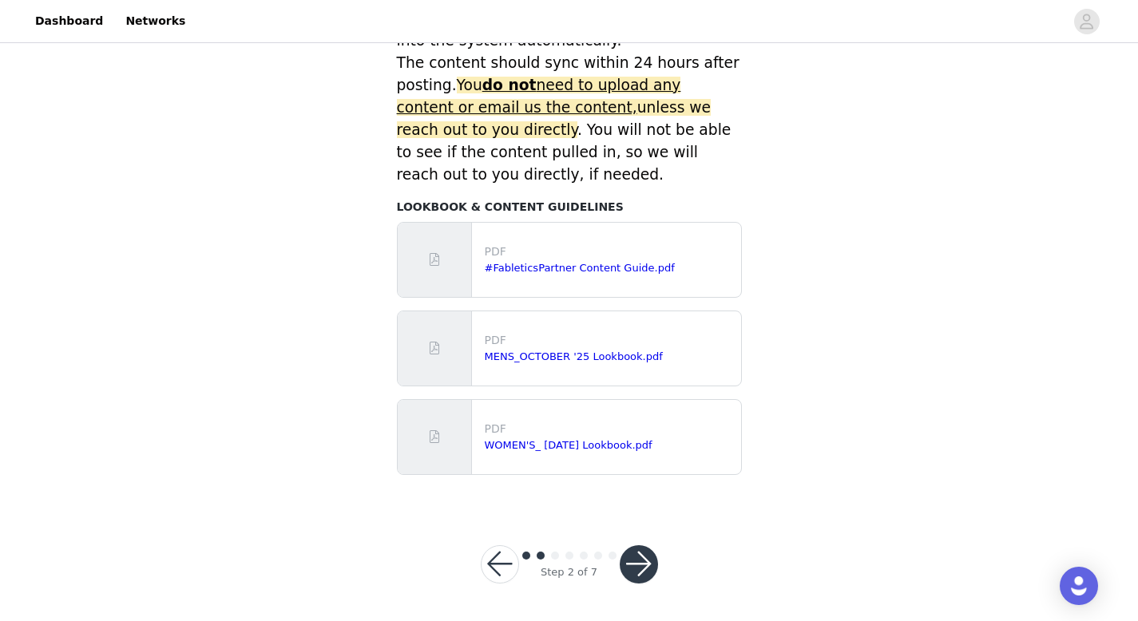
click at [631, 560] on button "button" at bounding box center [639, 564] width 38 height 38
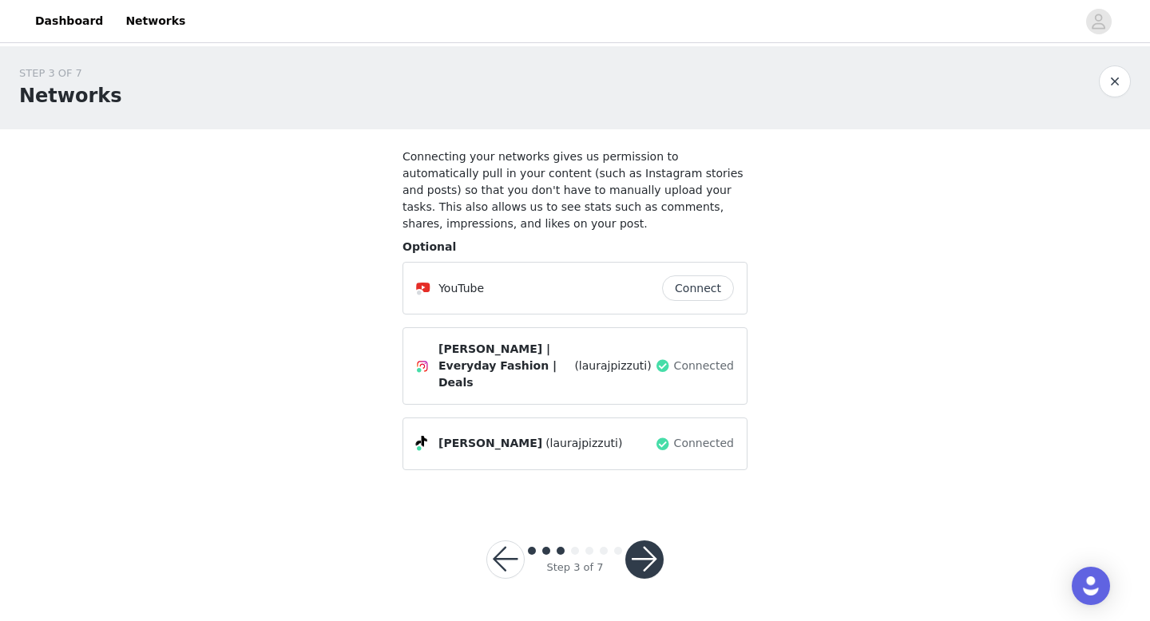
click at [643, 556] on button "button" at bounding box center [644, 560] width 38 height 38
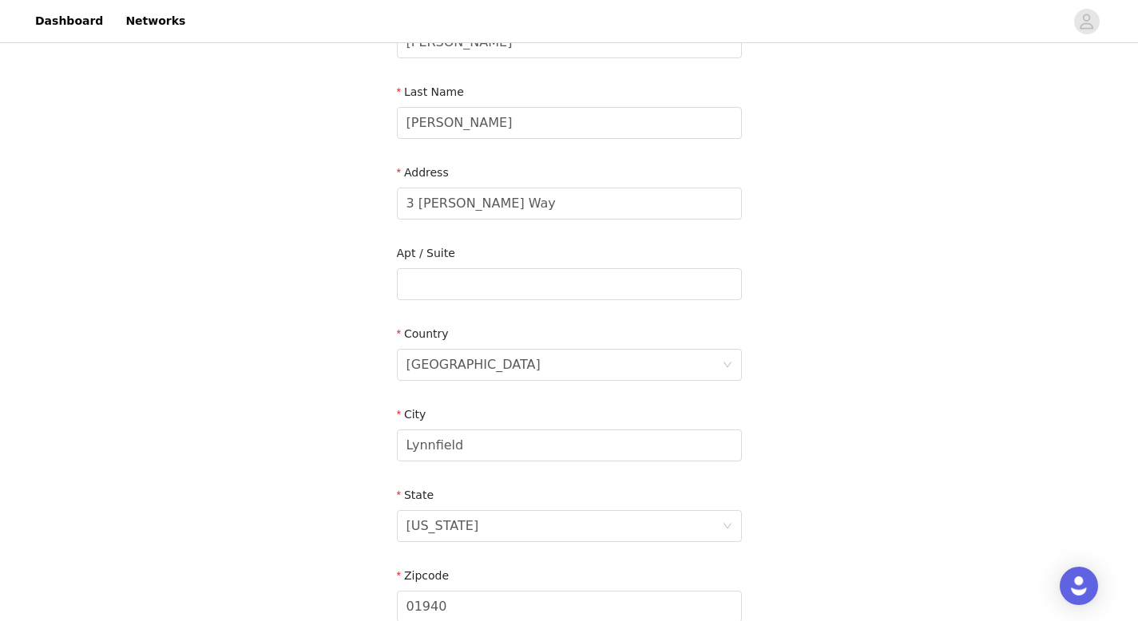
scroll to position [467, 0]
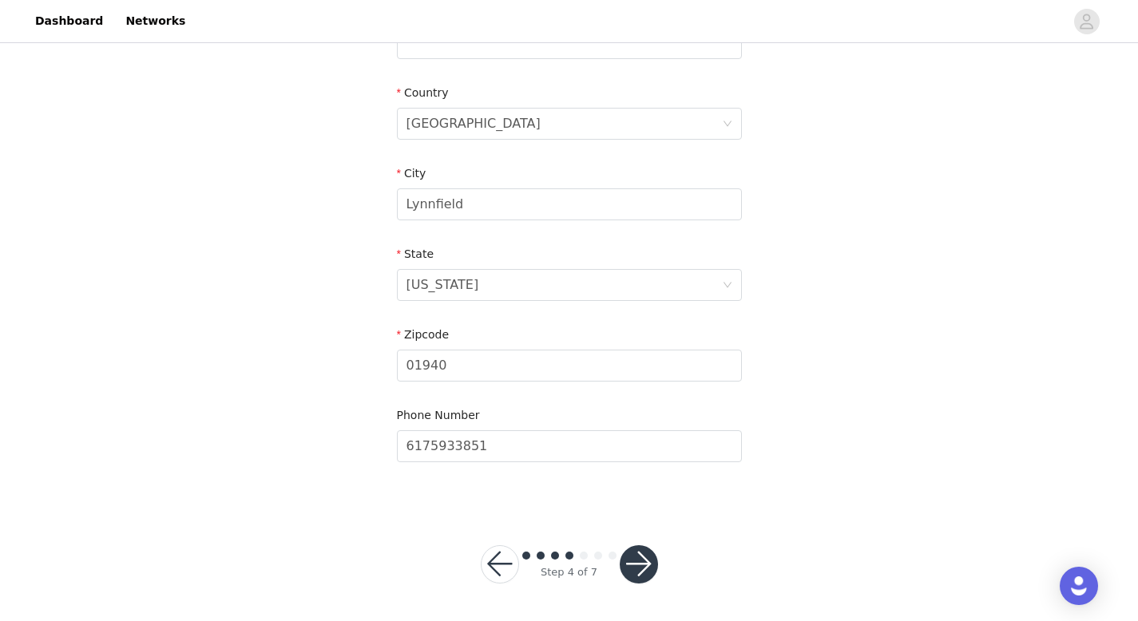
click at [645, 541] on div "Step 4 of 7" at bounding box center [570, 564] width 216 height 77
click at [641, 557] on button "button" at bounding box center [639, 564] width 38 height 38
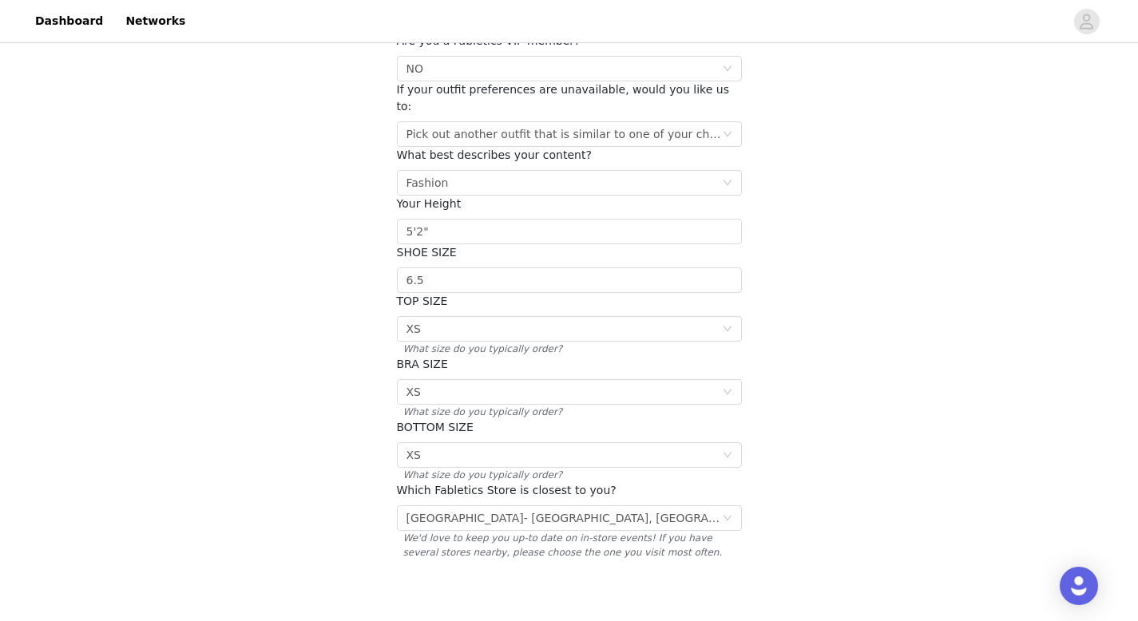
scroll to position [238, 0]
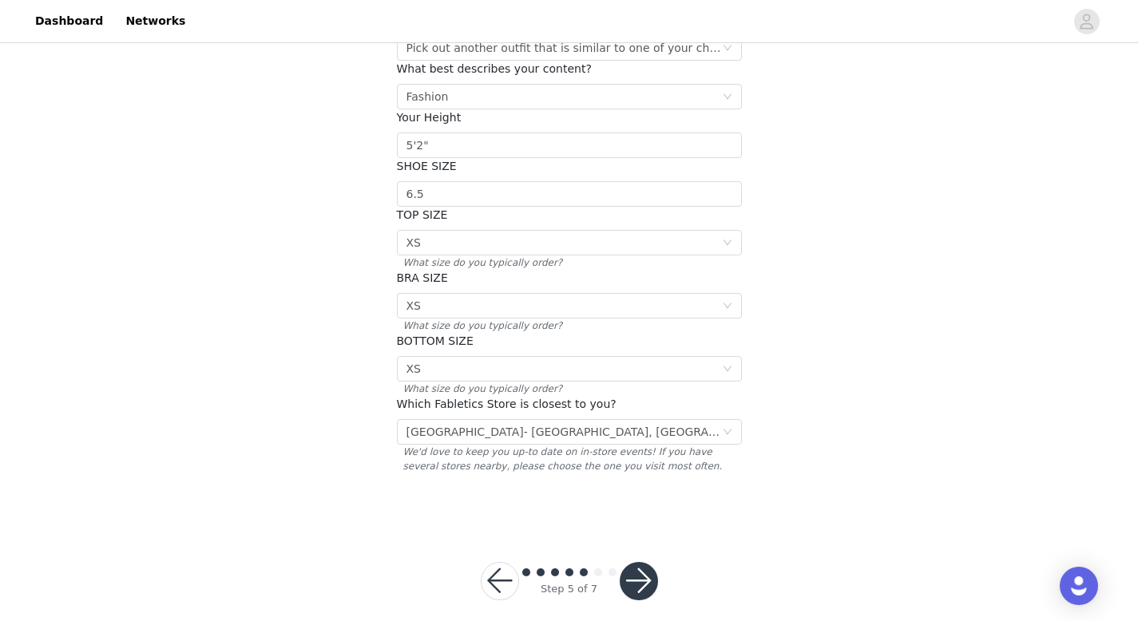
click at [639, 562] on button "button" at bounding box center [639, 581] width 38 height 38
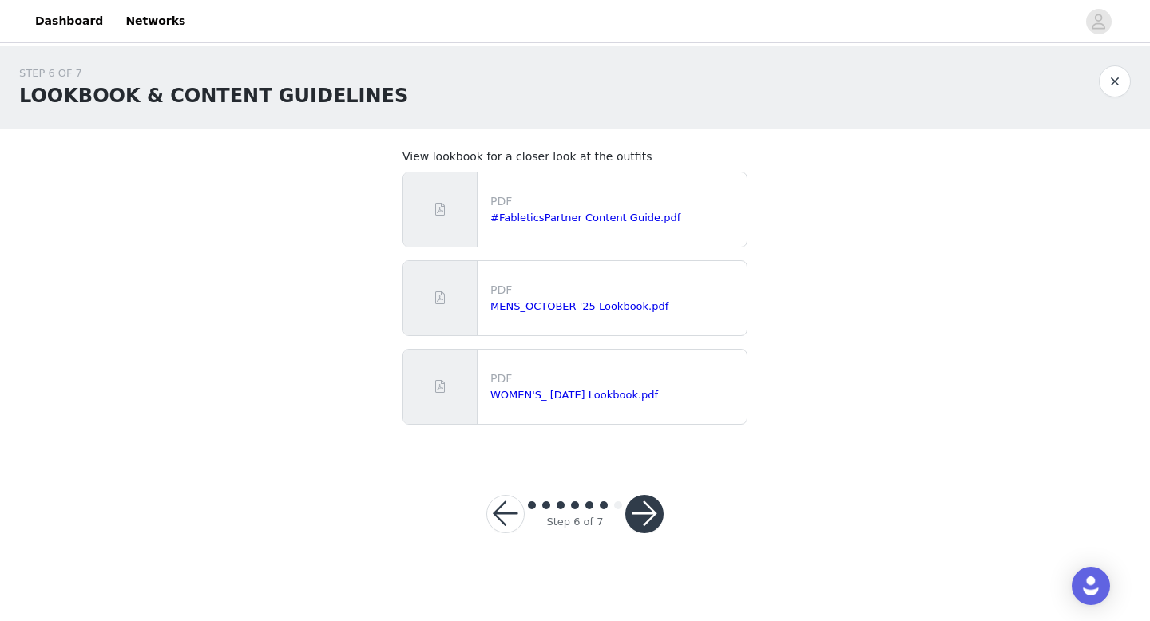
click at [645, 522] on button "button" at bounding box center [644, 514] width 38 height 38
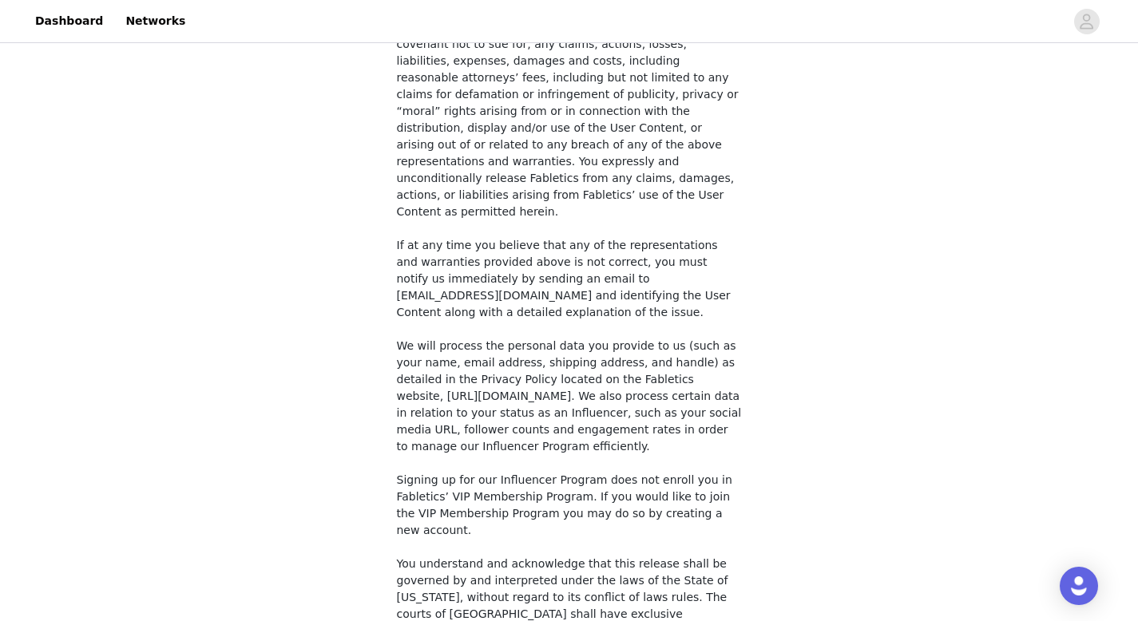
scroll to position [1190, 0]
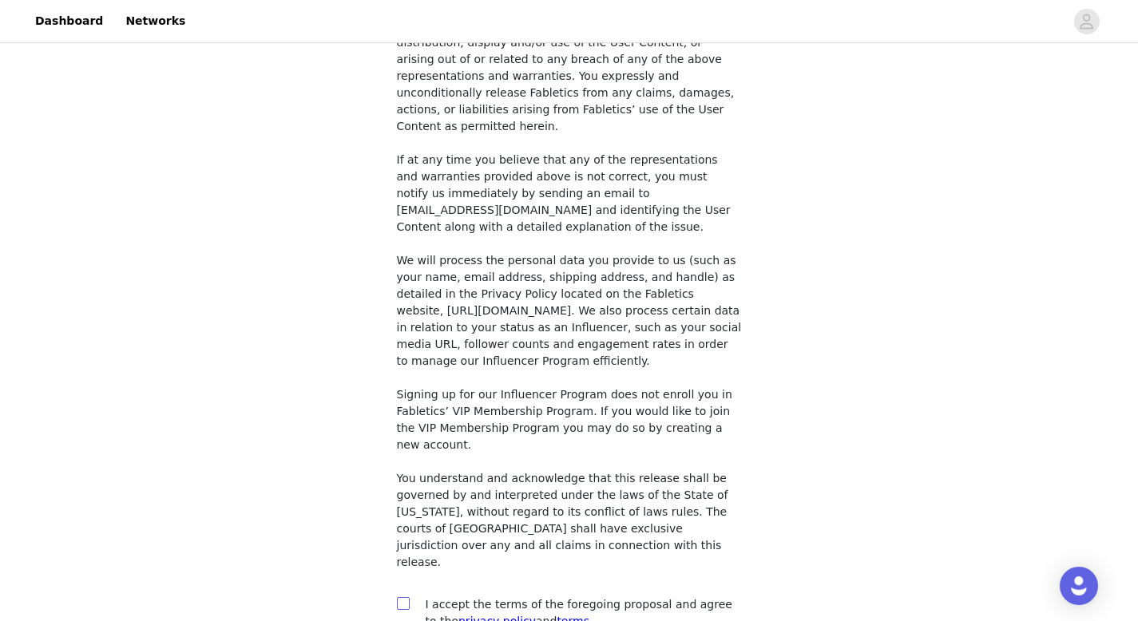
click at [405, 597] on input "checkbox" at bounding box center [402, 602] width 11 height 11
checkbox input "true"
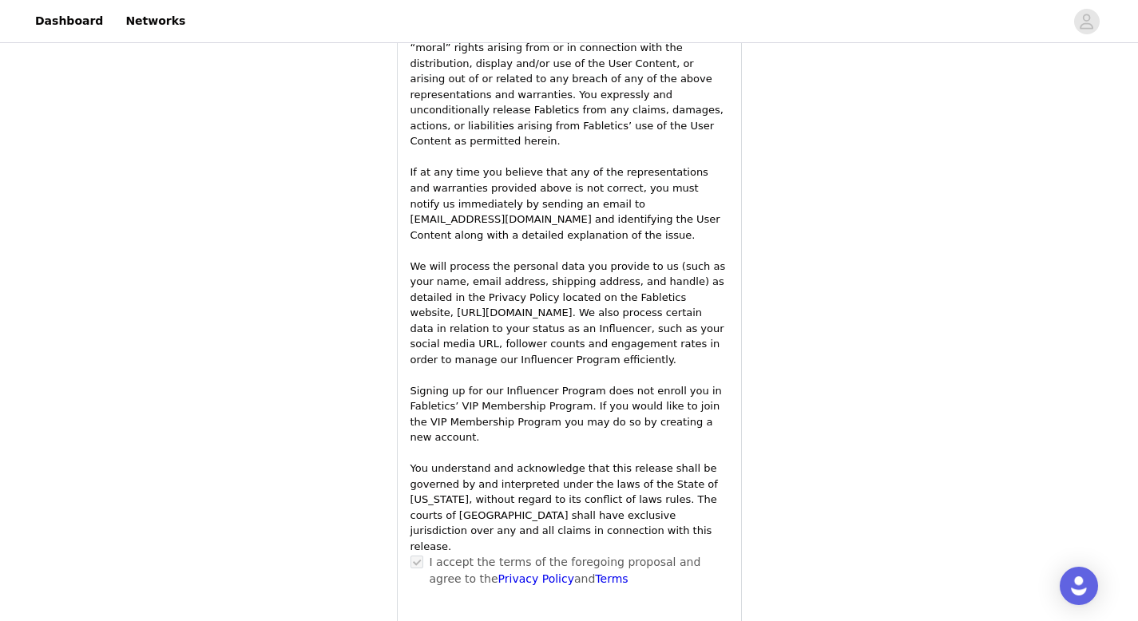
scroll to position [2338, 0]
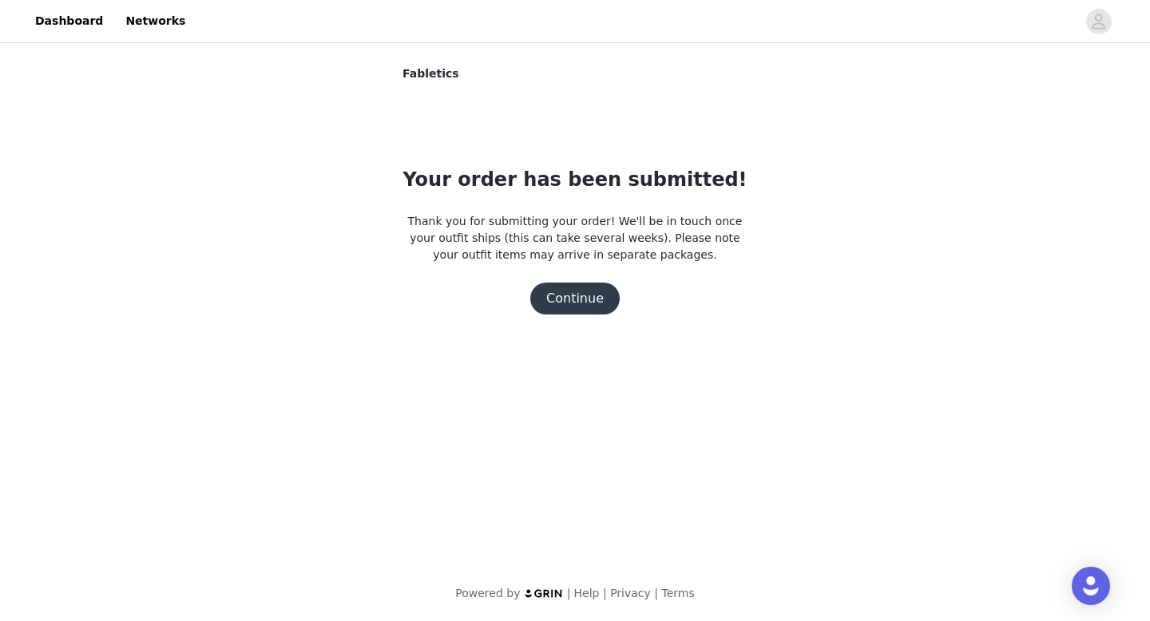
click at [589, 307] on button "Continue" at bounding box center [574, 299] width 89 height 32
